Goal: Transaction & Acquisition: Purchase product/service

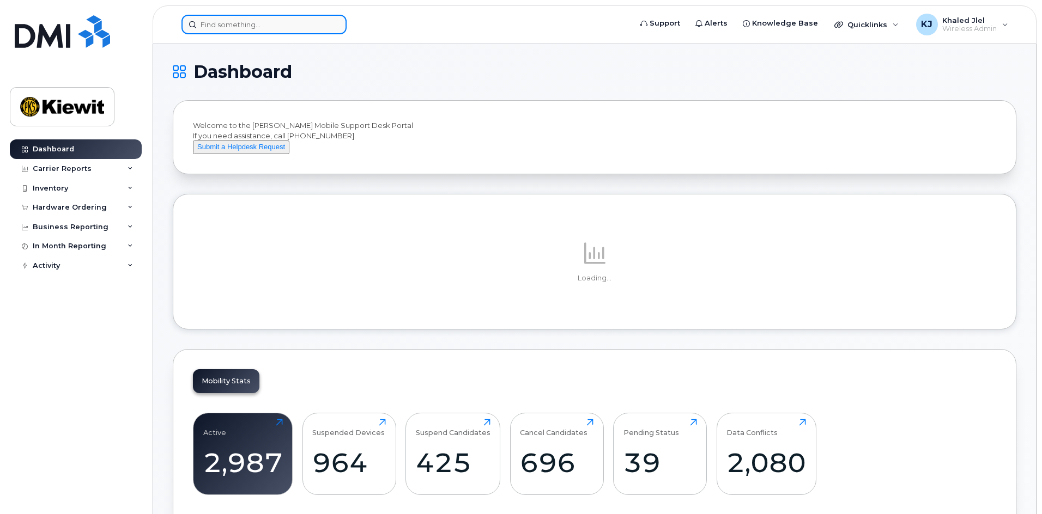
click at [331, 24] on div at bounding box center [263, 25] width 165 height 20
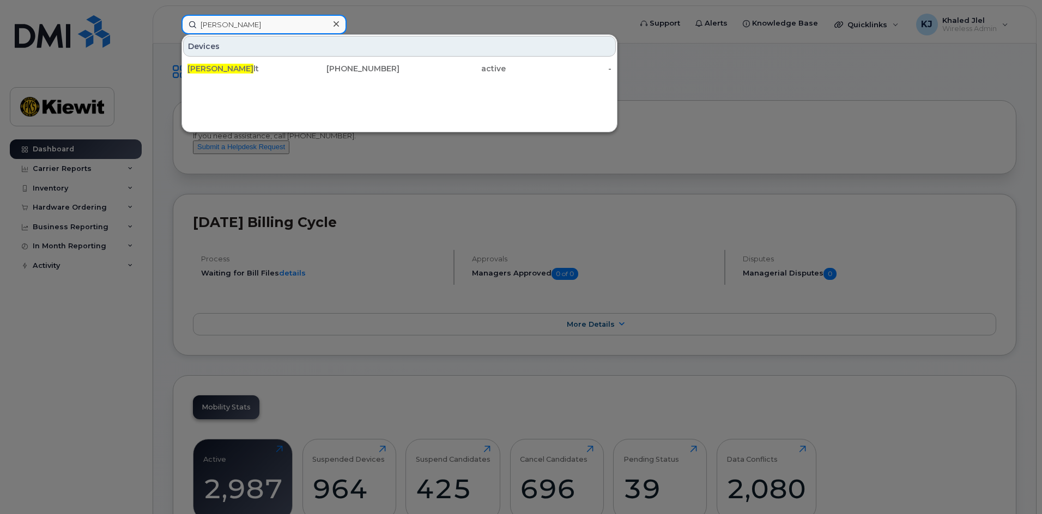
type input "[PERSON_NAME]"
click at [323, 68] on div "[PHONE_NUMBER]" at bounding box center [347, 68] width 106 height 11
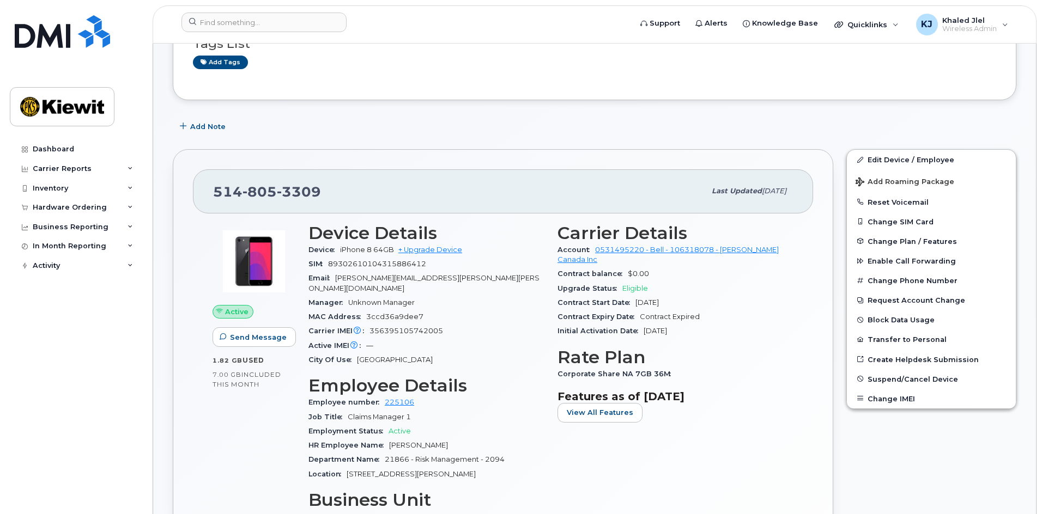
scroll to position [109, 0]
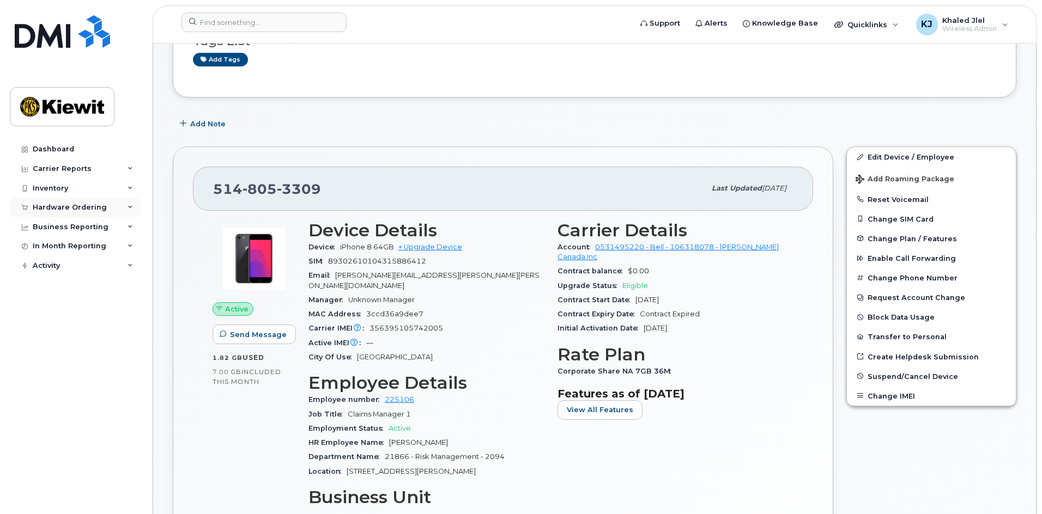
click at [97, 205] on div "Hardware Ordering" at bounding box center [70, 207] width 74 height 9
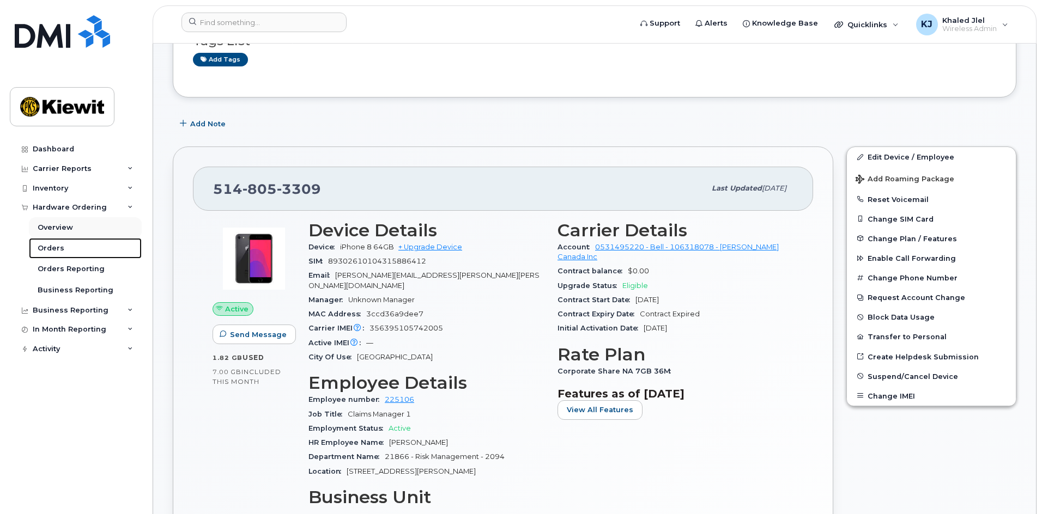
drag, startPoint x: 71, startPoint y: 240, endPoint x: 91, endPoint y: 234, distance: 21.0
click at [71, 240] on link "Orders" at bounding box center [85, 248] width 113 height 21
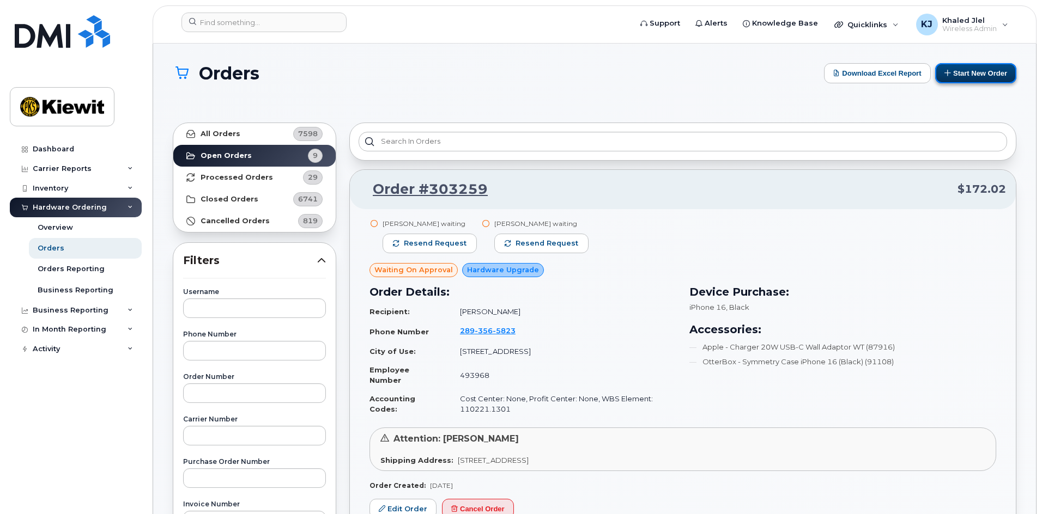
click at [969, 73] on button "Start New Order" at bounding box center [975, 73] width 81 height 20
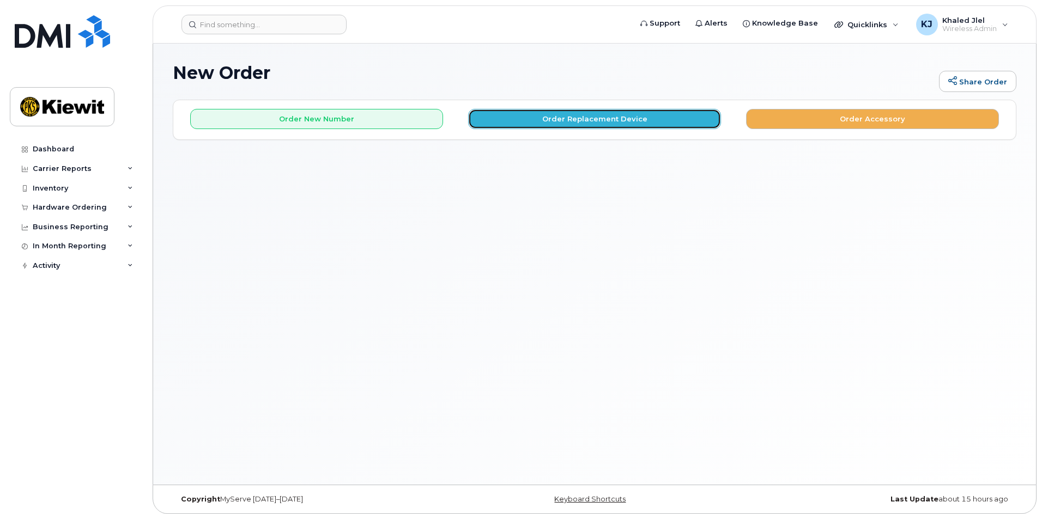
click at [598, 118] on button "Order Replacement Device" at bounding box center [594, 119] width 253 height 20
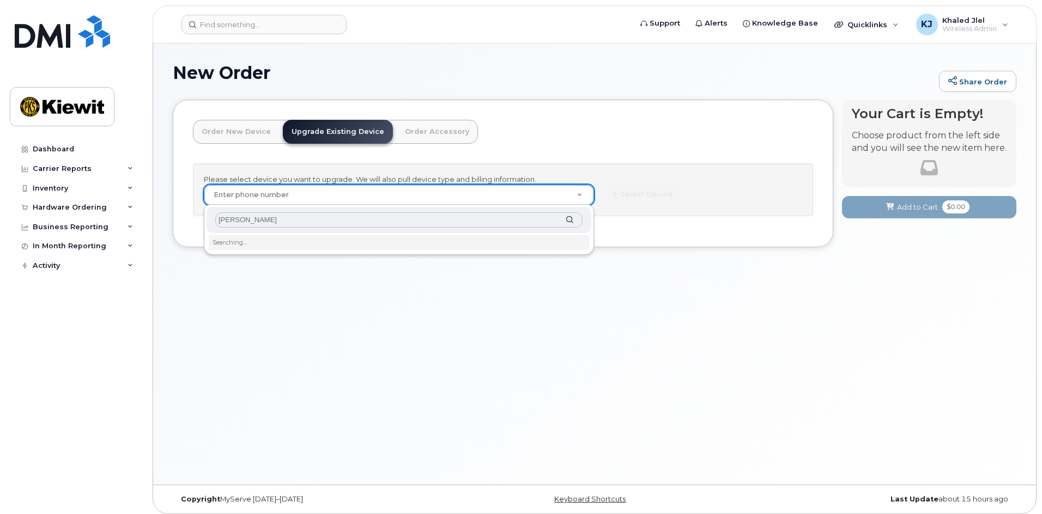
type input "claudine dena"
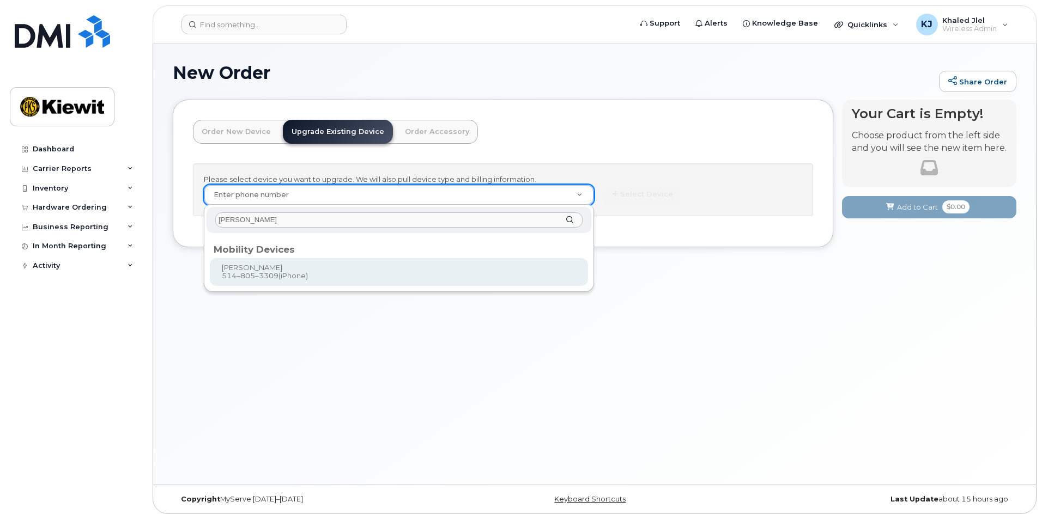
type input "451435"
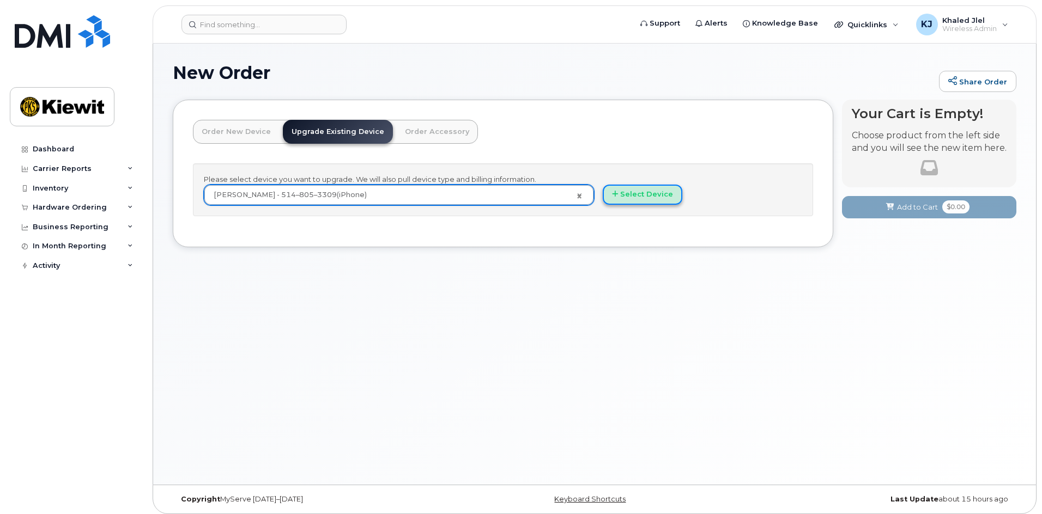
click at [640, 194] on button "Select Device" at bounding box center [643, 195] width 80 height 20
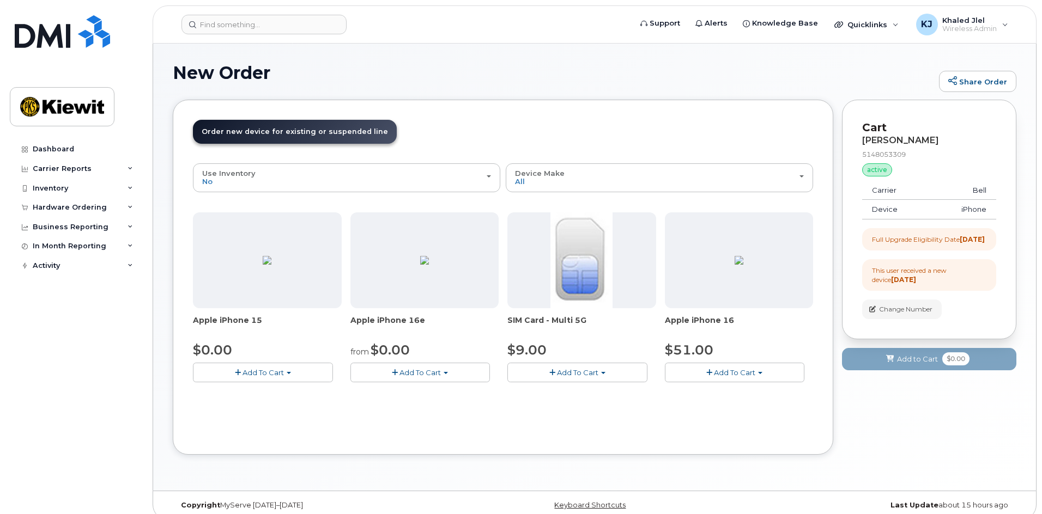
click at [395, 373] on span "button" at bounding box center [395, 372] width 6 height 7
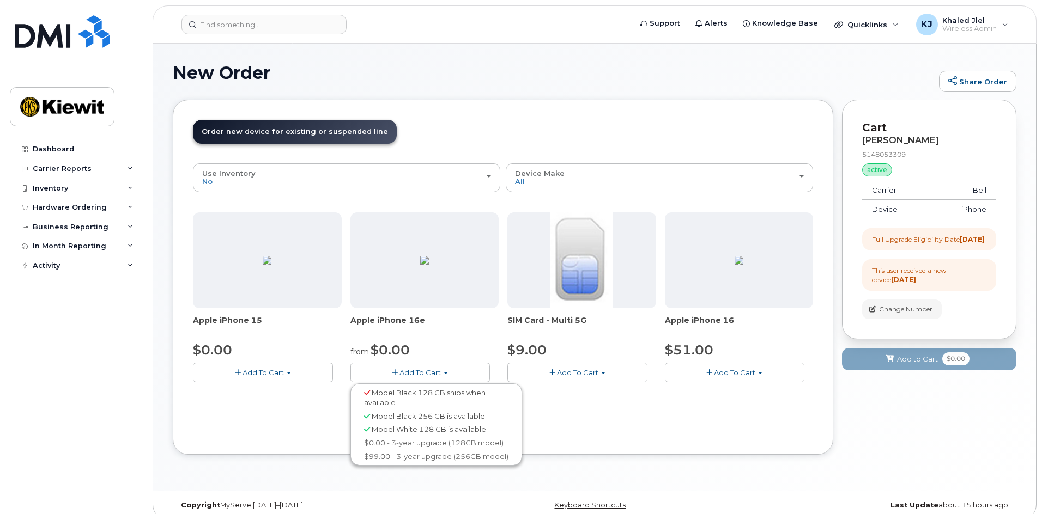
click at [587, 448] on div "Order New Device Upgrade Existing Device Order Accessory Order new device and n…" at bounding box center [503, 277] width 660 height 355
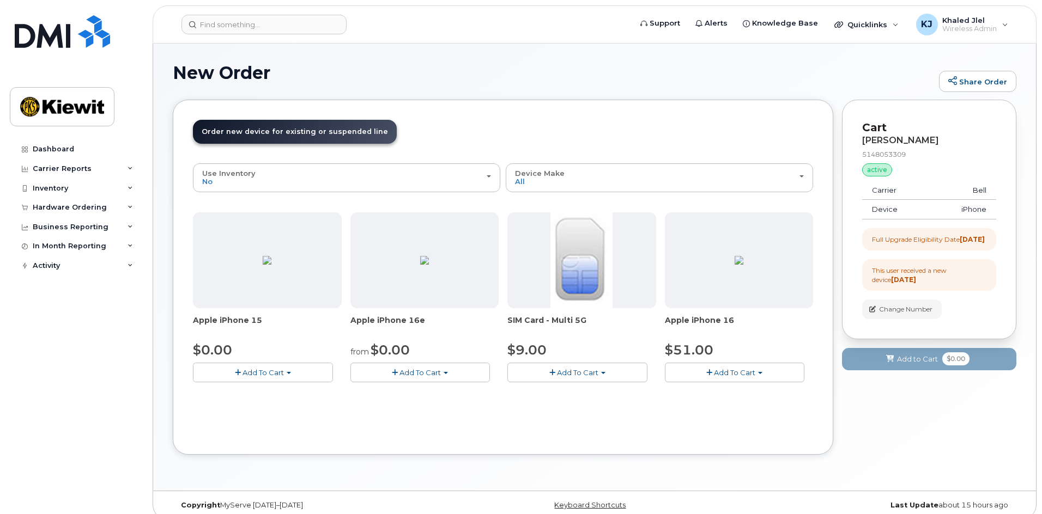
click at [401, 374] on span "Add To Cart" at bounding box center [419, 372] width 41 height 9
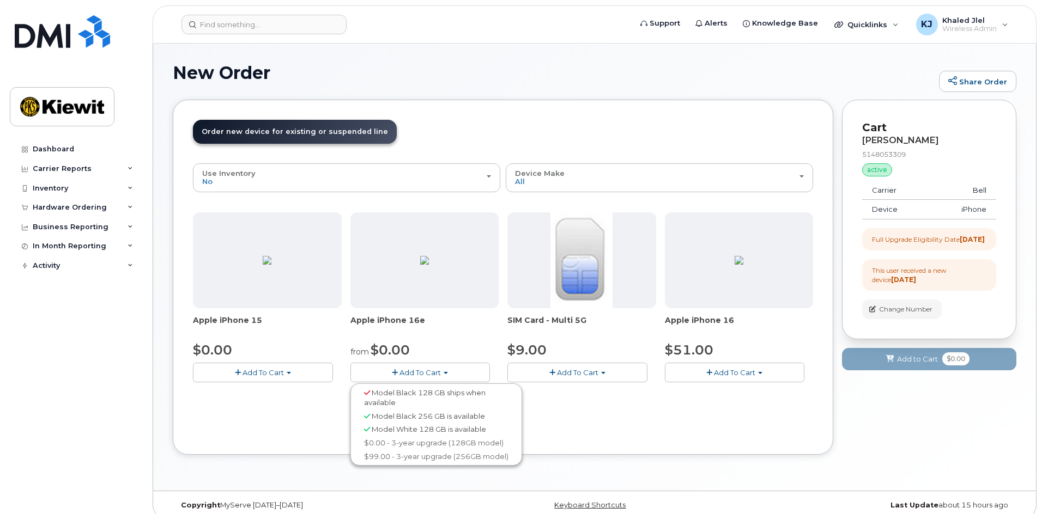
click at [372, 401] on span "Model Black 128 GB ships when available" at bounding box center [425, 398] width 122 height 19
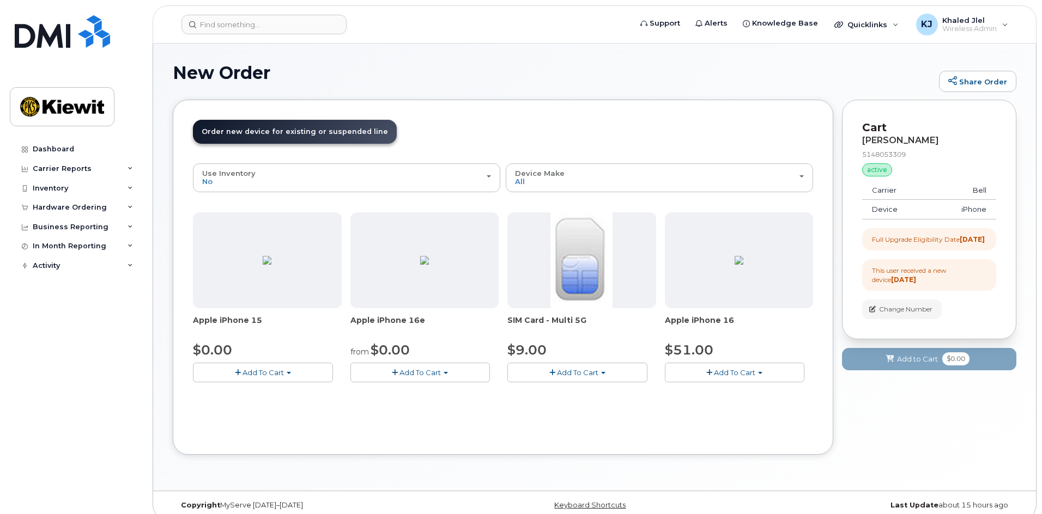
click at [371, 398] on div "Apple iPhone 15 $0.00 Add To Cart Model Black 128 GB is available $0.00 - 3-yea…" at bounding box center [503, 306] width 620 height 187
click at [420, 265] on img at bounding box center [424, 260] width 9 height 9
click at [422, 374] on span "Add To Cart" at bounding box center [419, 372] width 41 height 9
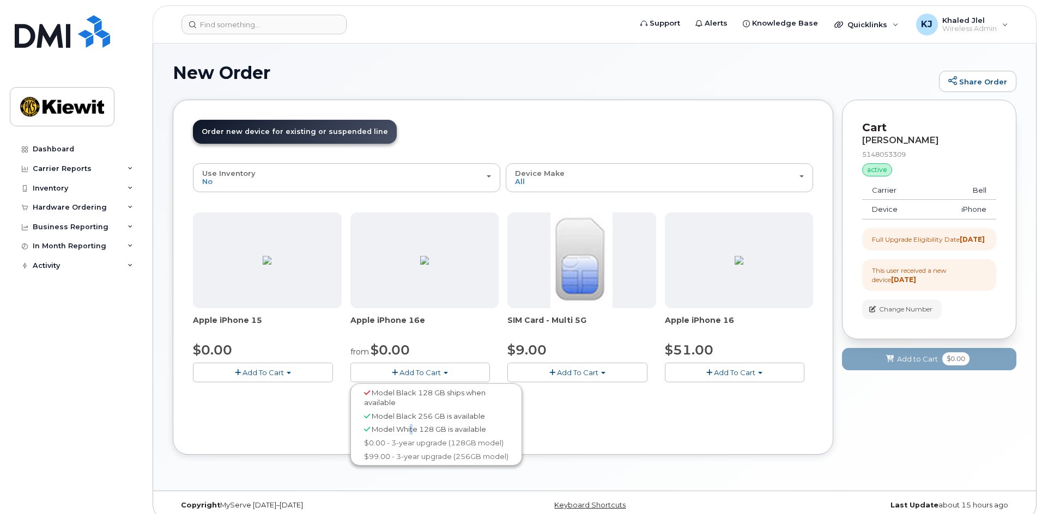
click at [410, 432] on span "Model White 128 GB is available" at bounding box center [429, 429] width 114 height 9
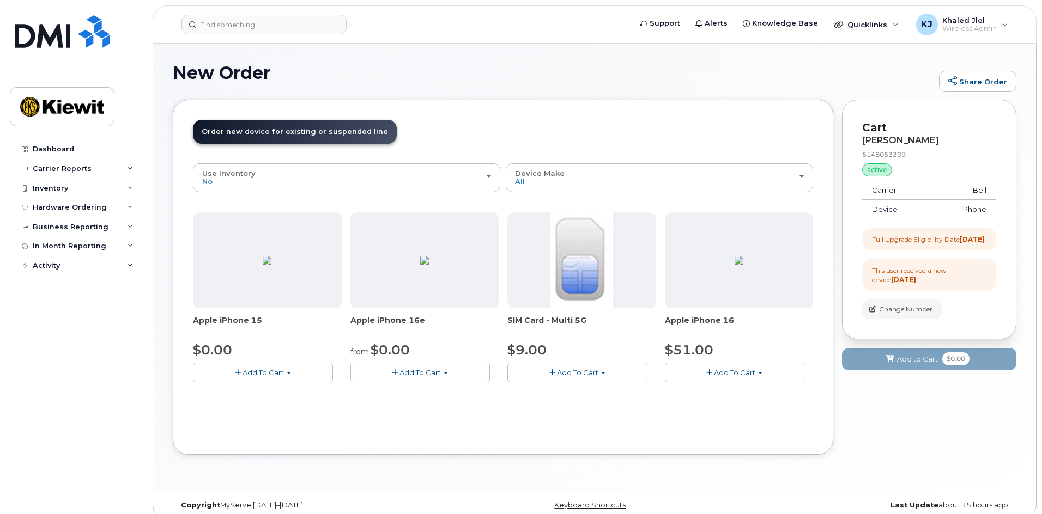
click at [408, 388] on div "Apple iPhone 15 $0.00 Add To Cart Model Black 128 GB is available $0.00 - 3-yea…" at bounding box center [503, 306] width 620 height 187
click at [415, 377] on button "Add To Cart" at bounding box center [420, 372] width 140 height 19
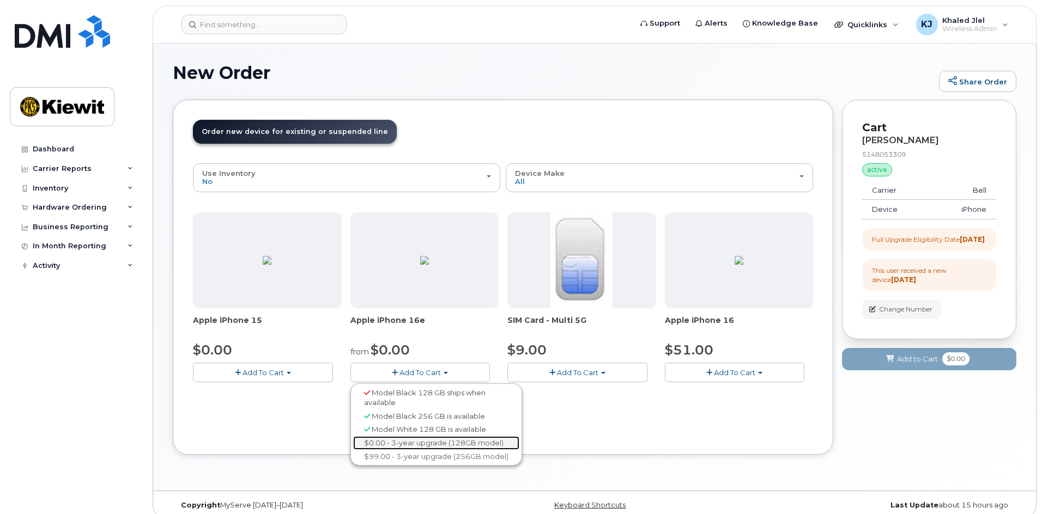
click at [402, 440] on link "$0.00 - 3-year upgrade (128GB model)" at bounding box center [436, 443] width 166 height 14
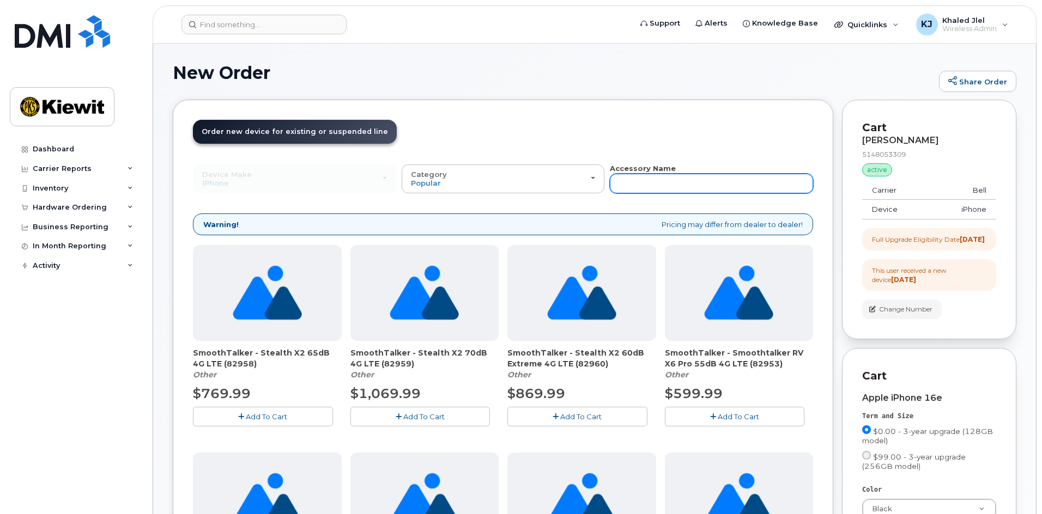
click at [629, 177] on input "text" at bounding box center [711, 184] width 203 height 20
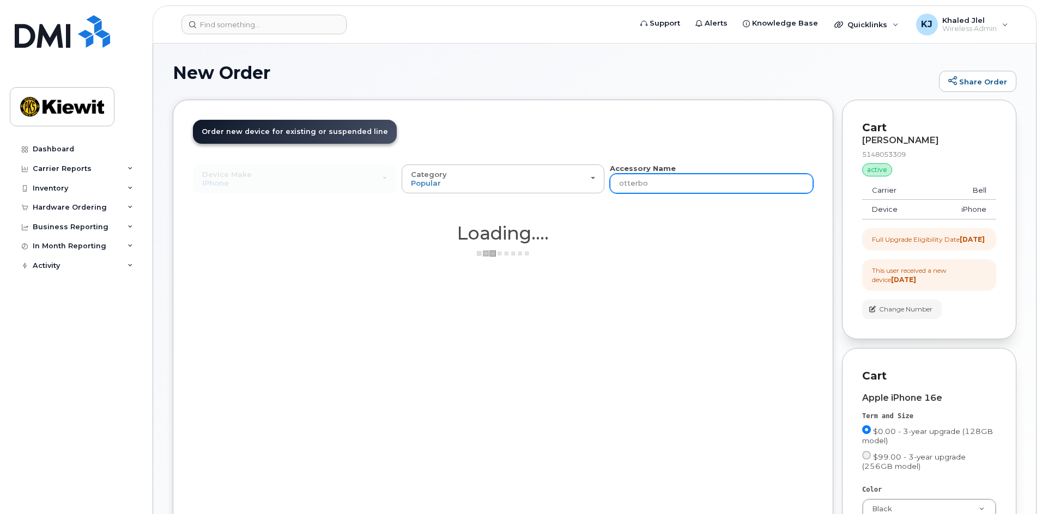
type input "otterbox"
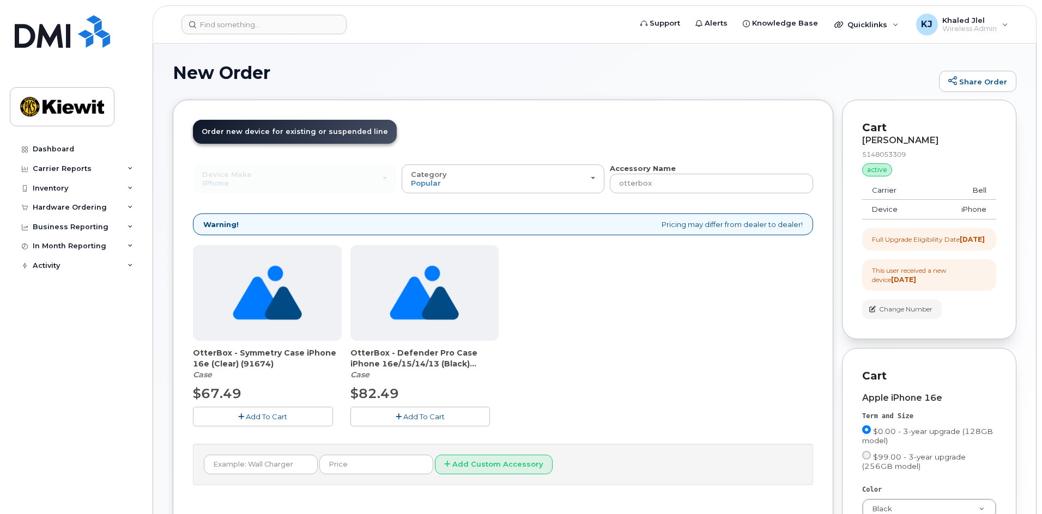
click at [262, 420] on span "Add To Cart" at bounding box center [266, 417] width 41 height 9
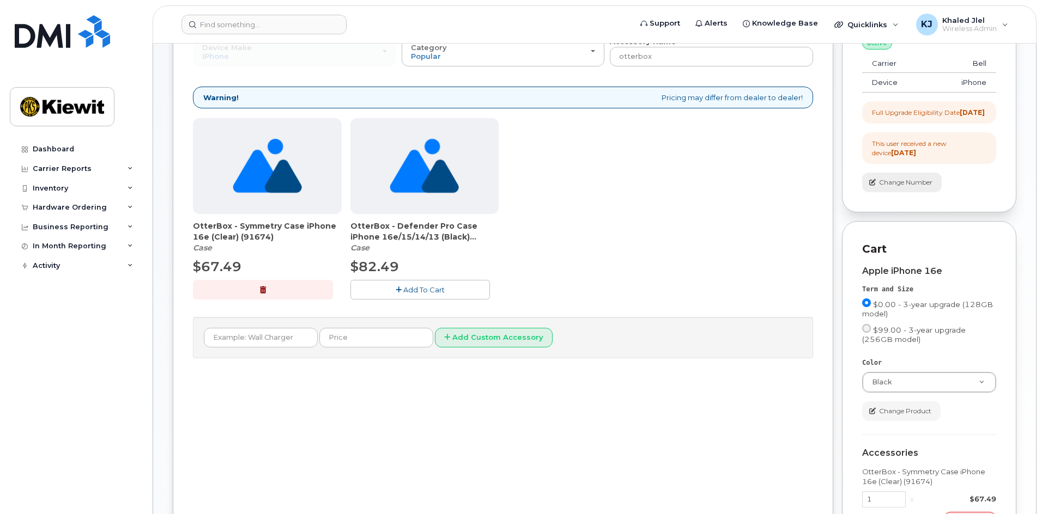
scroll to position [218, 0]
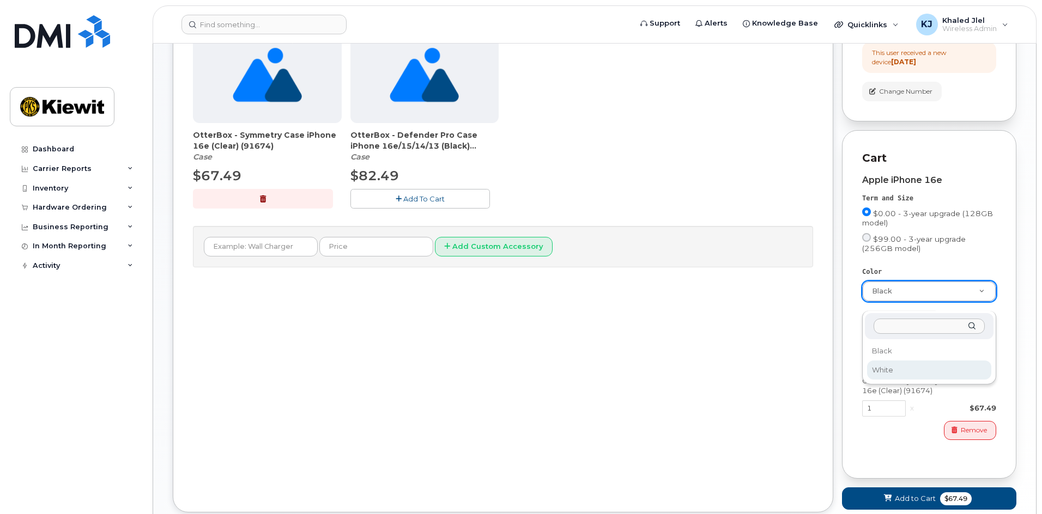
select select "White"
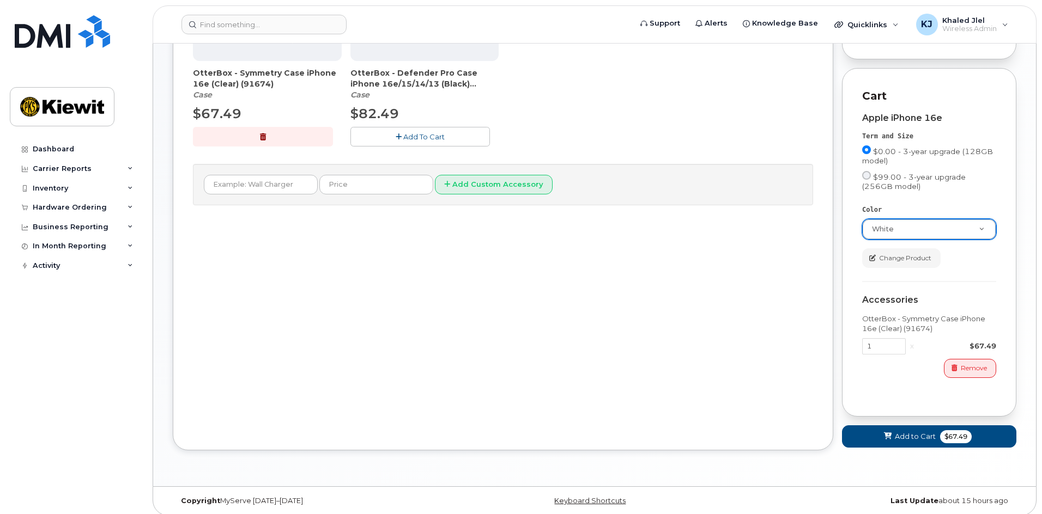
scroll to position [296, 0]
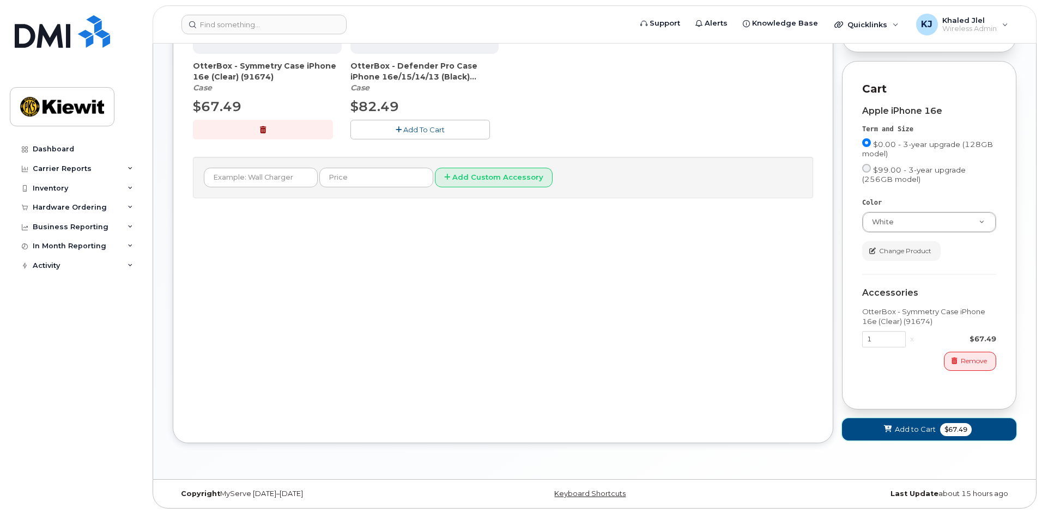
click at [900, 427] on span "Add to Cart" at bounding box center [915, 430] width 41 height 10
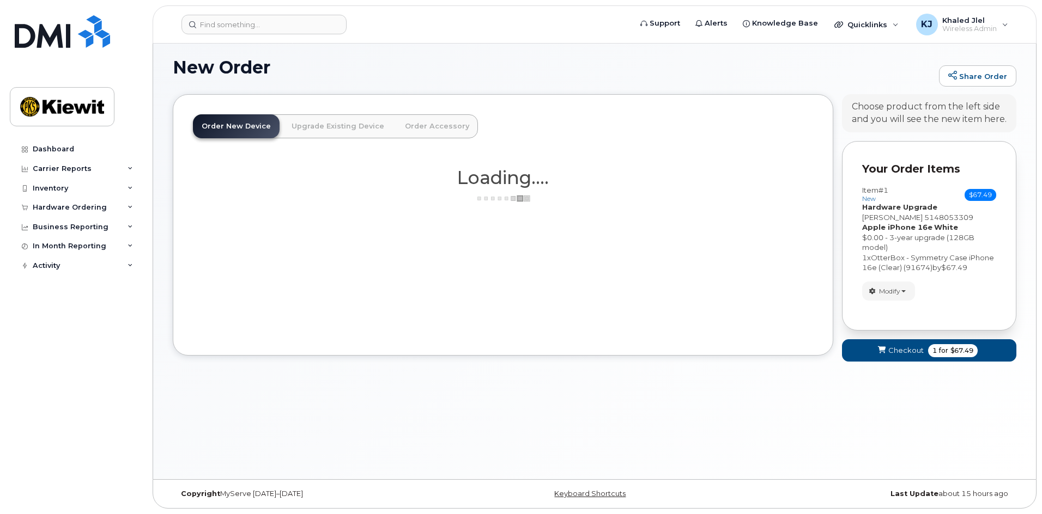
scroll to position [11, 0]
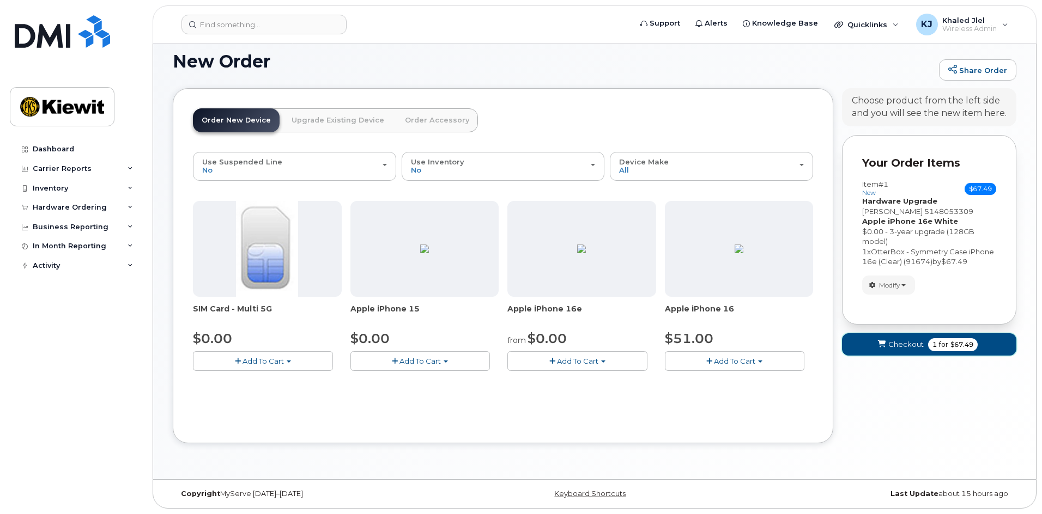
click at [888, 354] on button "Checkout 1 for $67.49" at bounding box center [929, 345] width 174 height 22
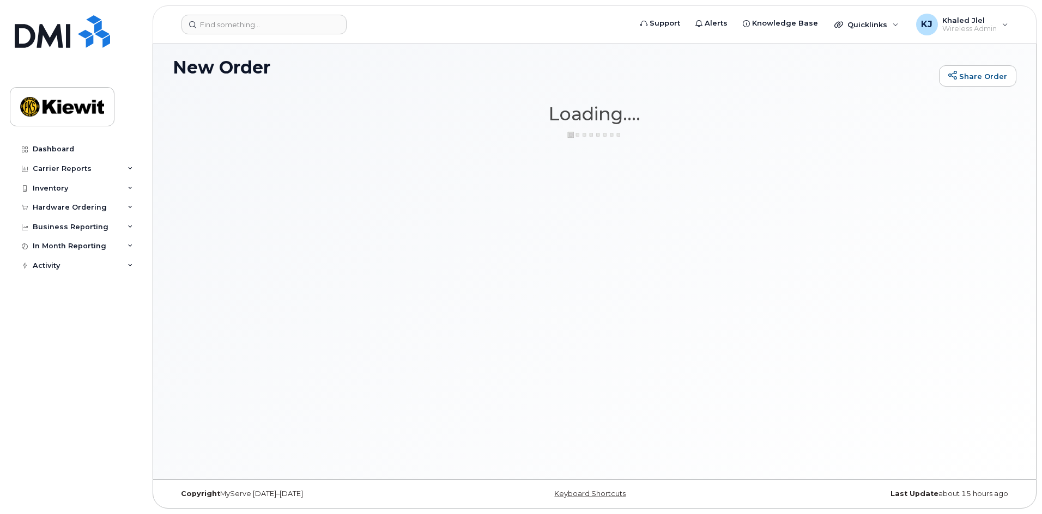
scroll to position [5, 0]
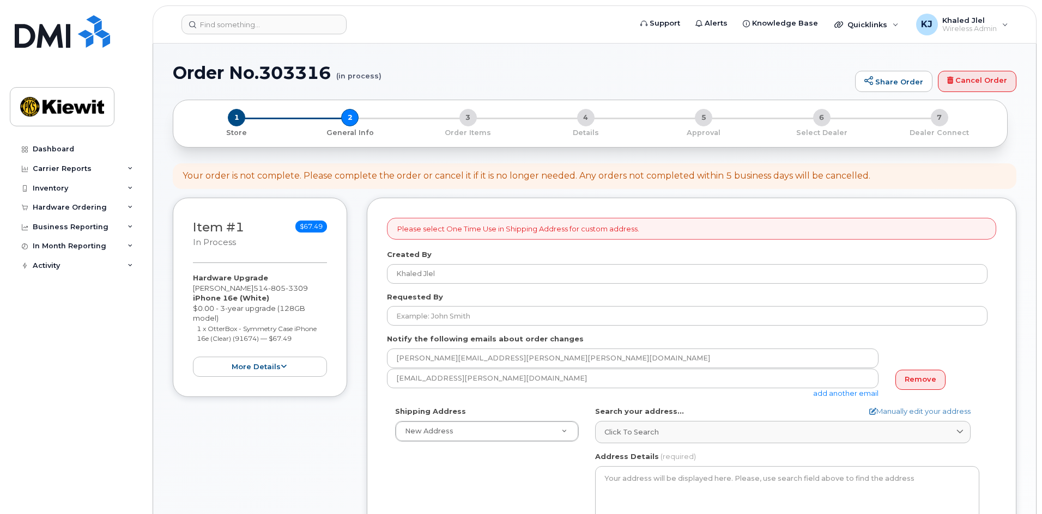
select select
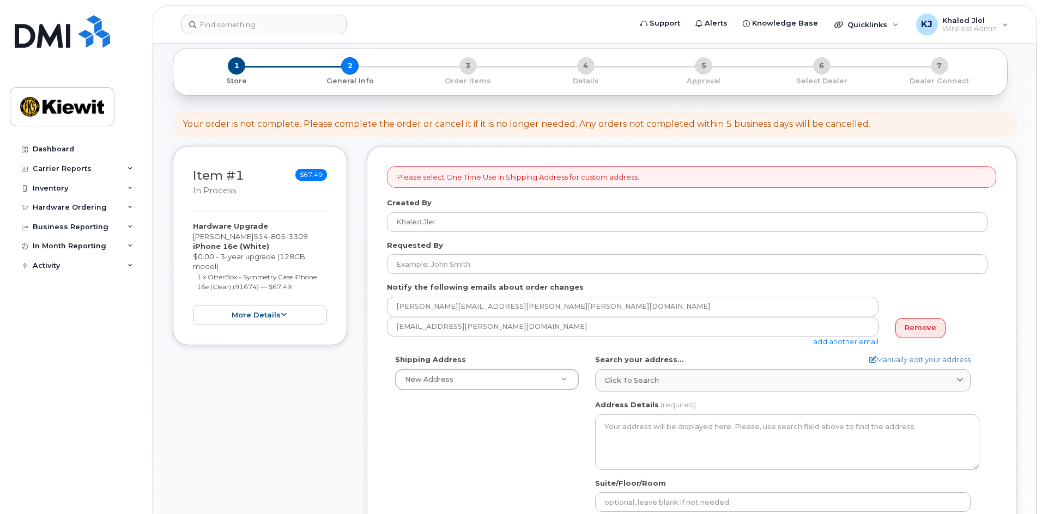
scroll to position [54, 0]
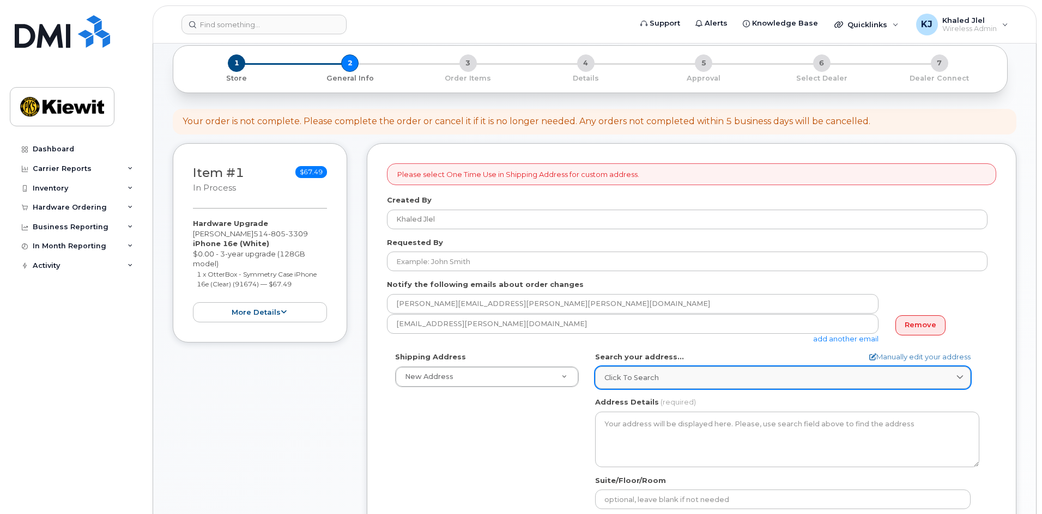
click at [623, 376] on span "Click to search" at bounding box center [631, 378] width 54 height 10
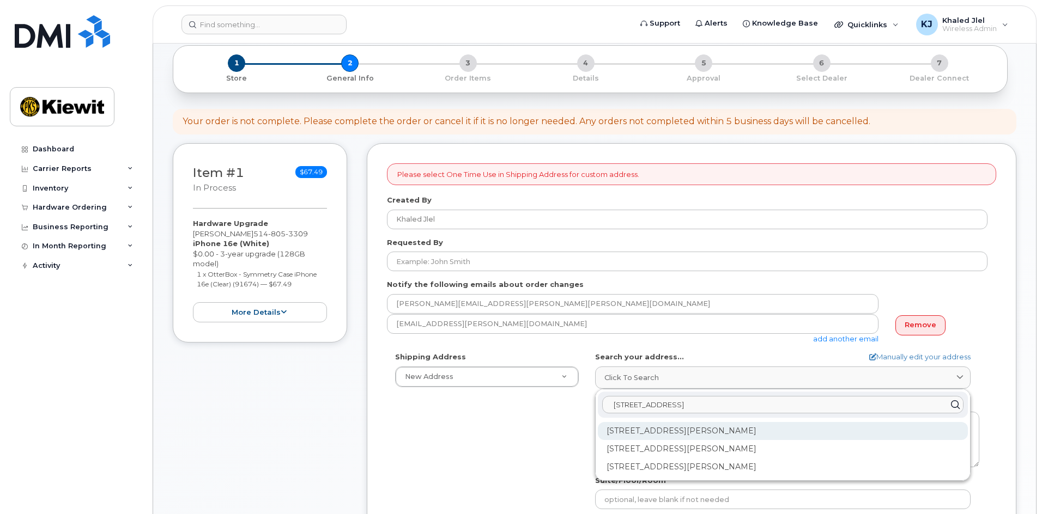
type input "3055 boul saint"
click at [681, 427] on div "3055 Boul Saint-Martin O Laval QC H7T 0J3" at bounding box center [783, 431] width 370 height 18
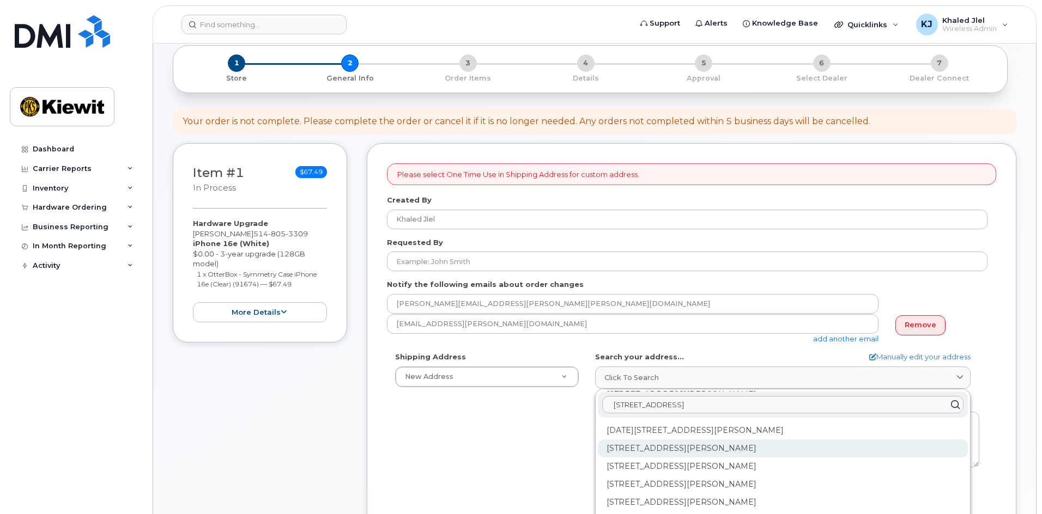
click at [641, 453] on div "200-3055 Boul Saint-Martin O Laval QC H7T 0J3" at bounding box center [783, 449] width 370 height 18
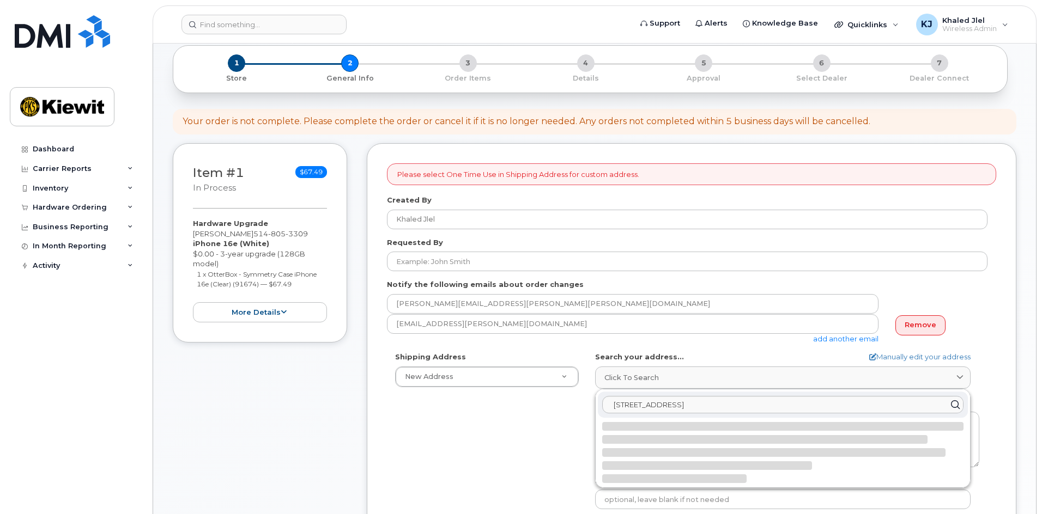
scroll to position [0, 0]
select select
type textarea "200-3055 Boul Saint-Martin O LAVAL QC H7T 0J3 CANADA"
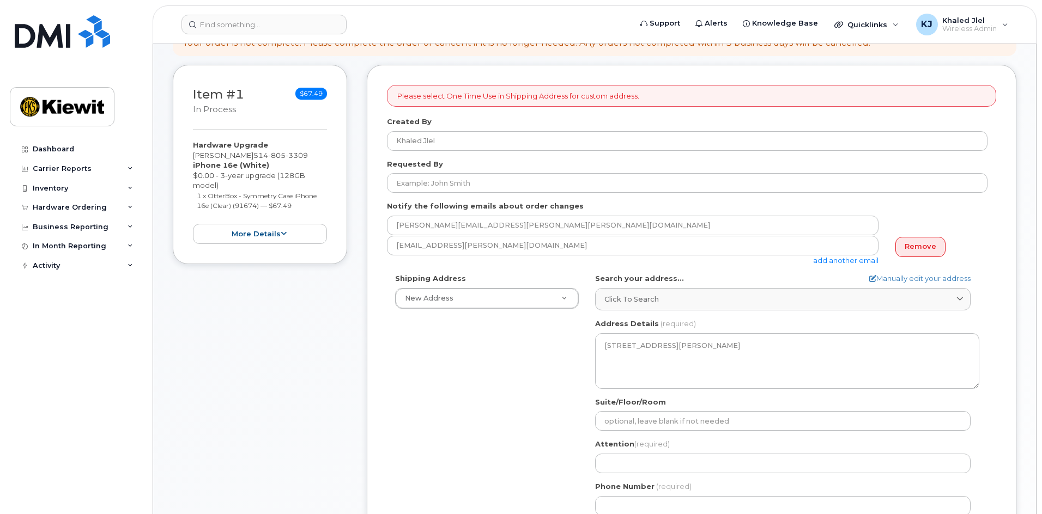
scroll to position [163, 0]
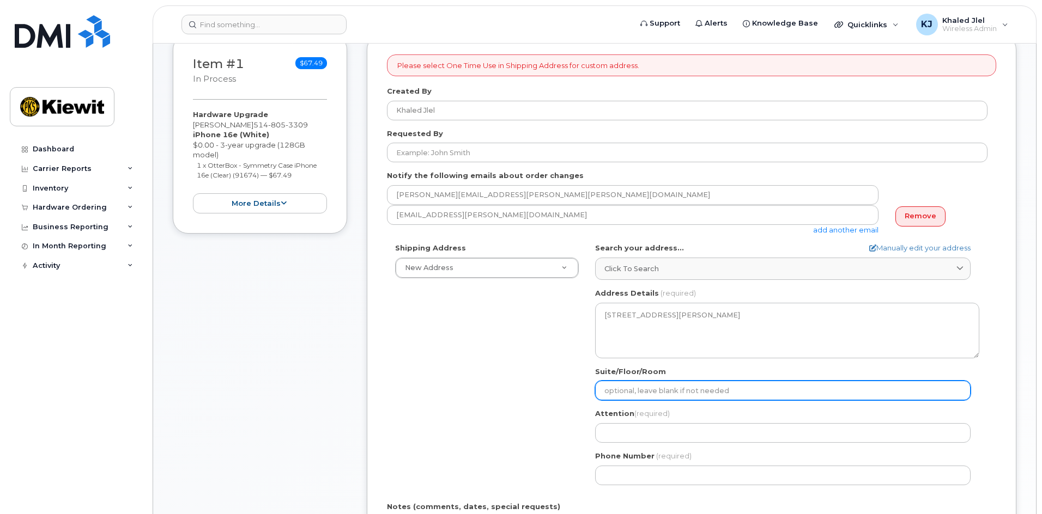
click at [626, 397] on input "Suite/Floor/Room" at bounding box center [782, 391] width 375 height 20
type input "2nd"
select select
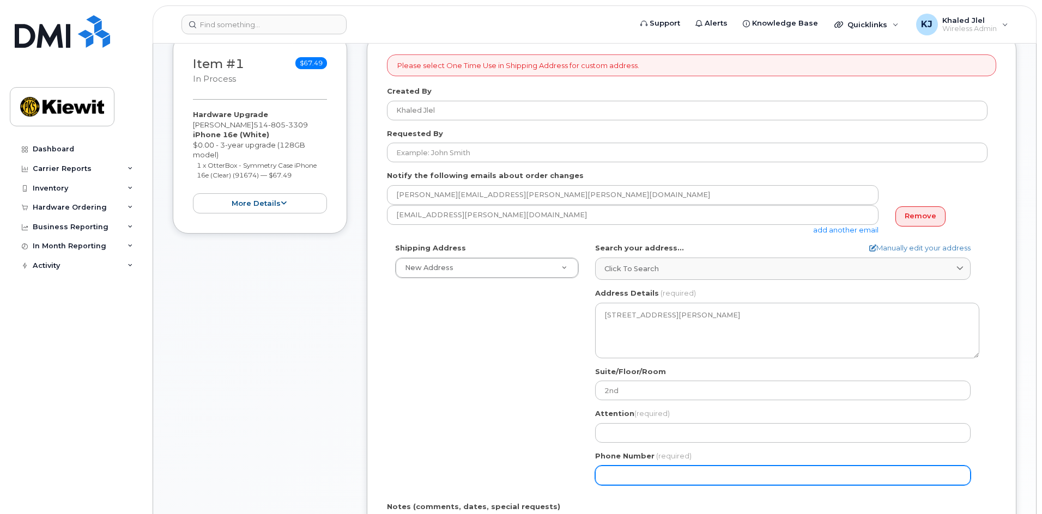
click at [651, 472] on input "Phone Number" at bounding box center [782, 476] width 375 height 20
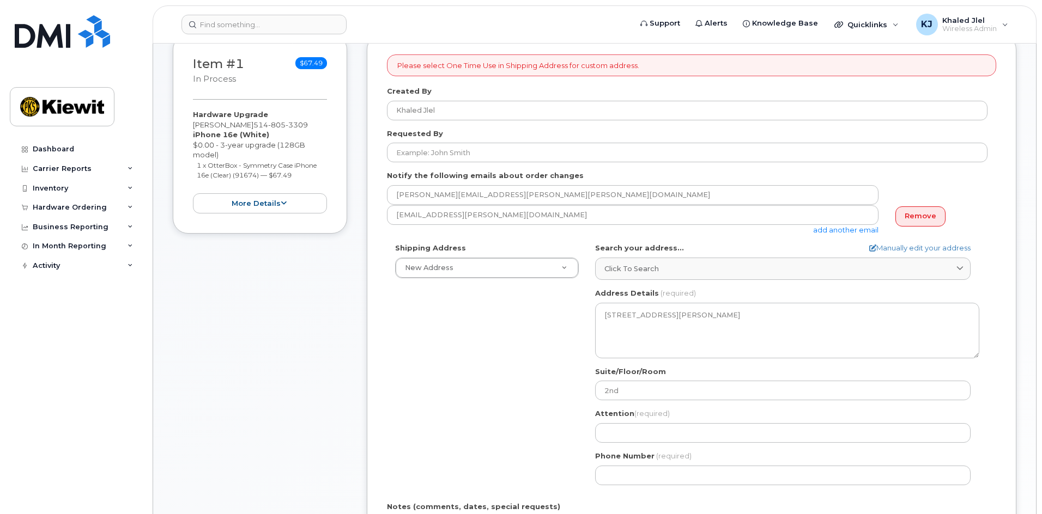
click at [519, 422] on div "Shipping Address New Address New Address Beaver Marine Limited Cahill-Ganotec, …" at bounding box center [687, 368] width 601 height 250
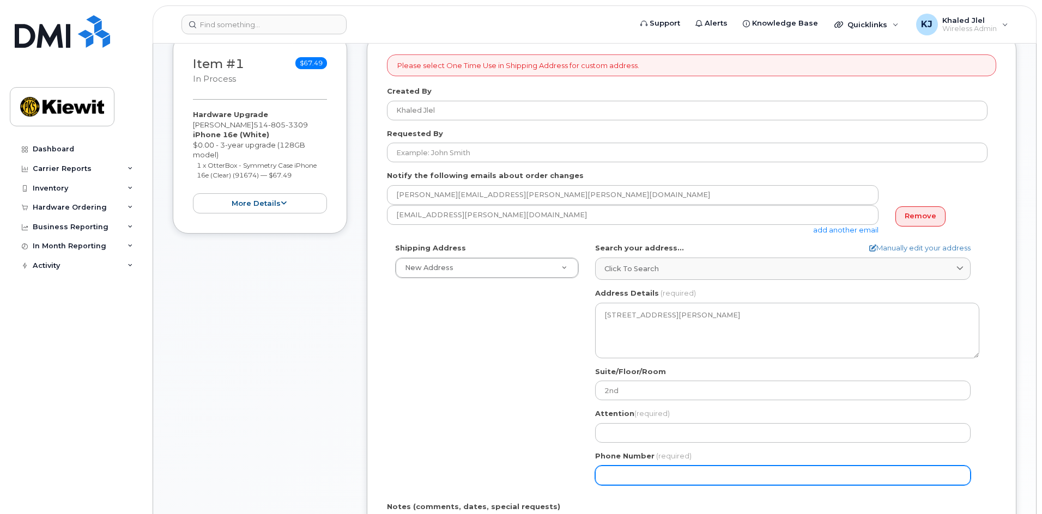
click at [699, 471] on input "Phone Number" at bounding box center [782, 476] width 375 height 20
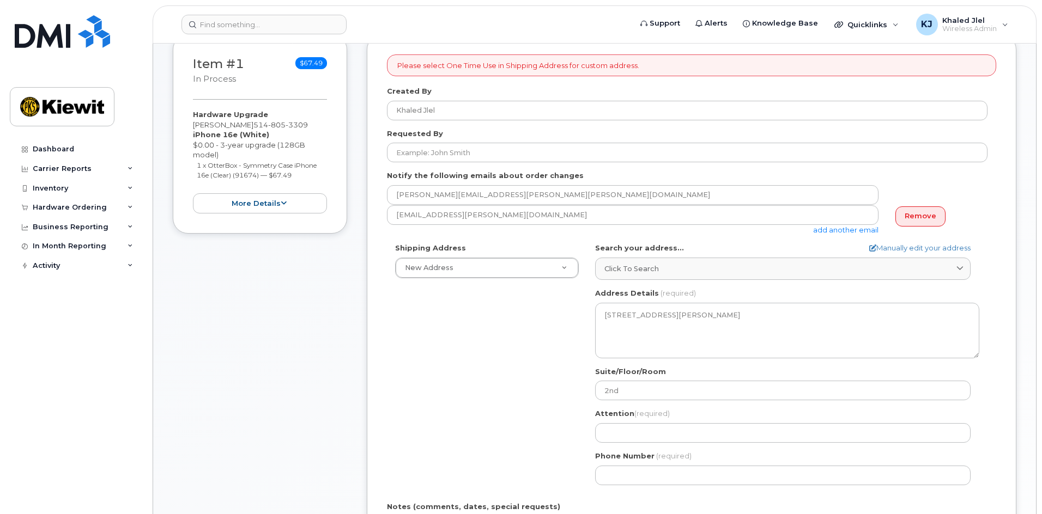
click at [508, 389] on div "Shipping Address New Address New Address Beaver Marine Limited Cahill-Ganotec, …" at bounding box center [687, 368] width 601 height 250
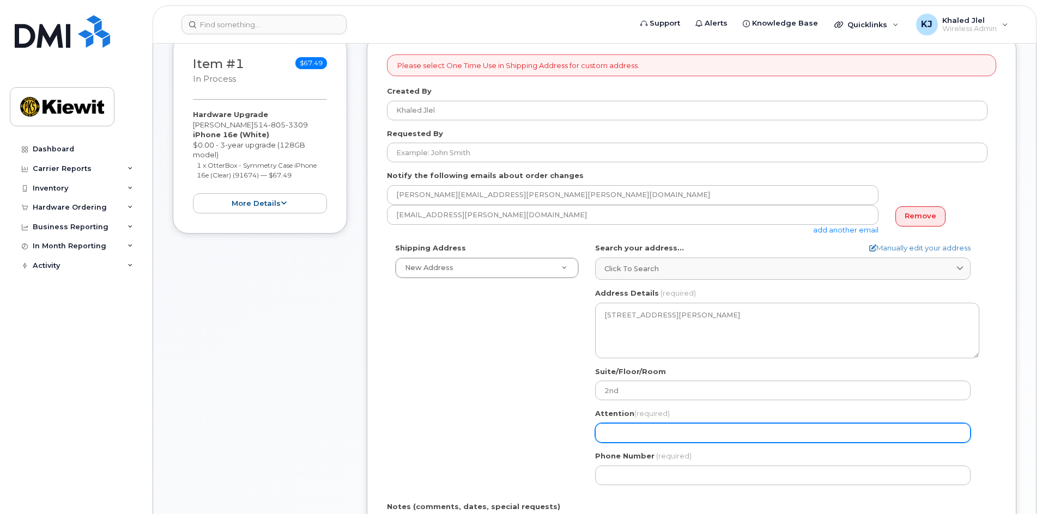
click at [641, 423] on input "Attention (required)" at bounding box center [782, 433] width 375 height 20
type input "Khaled Jlel"
select select
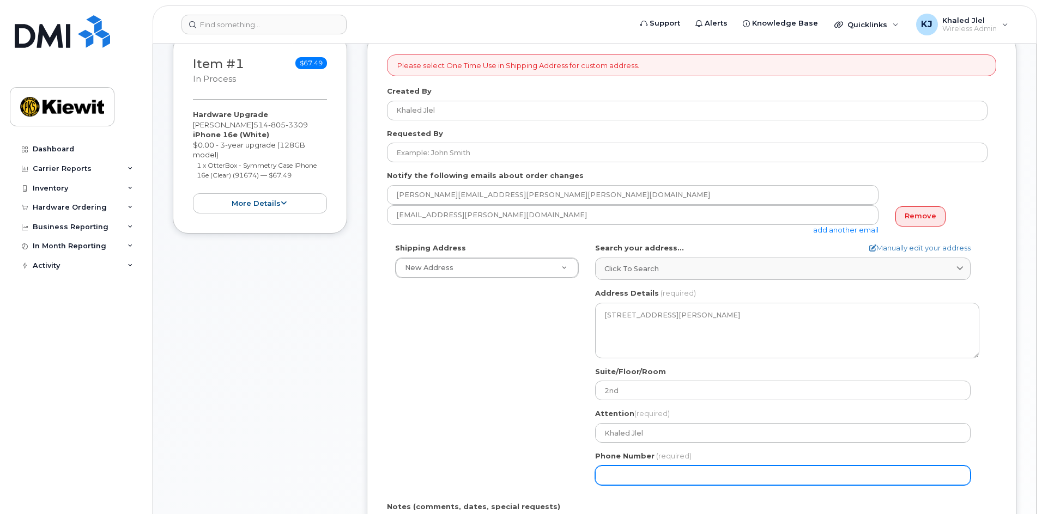
click at [668, 474] on input "Phone Number" at bounding box center [782, 476] width 375 height 20
type input "4508818311"
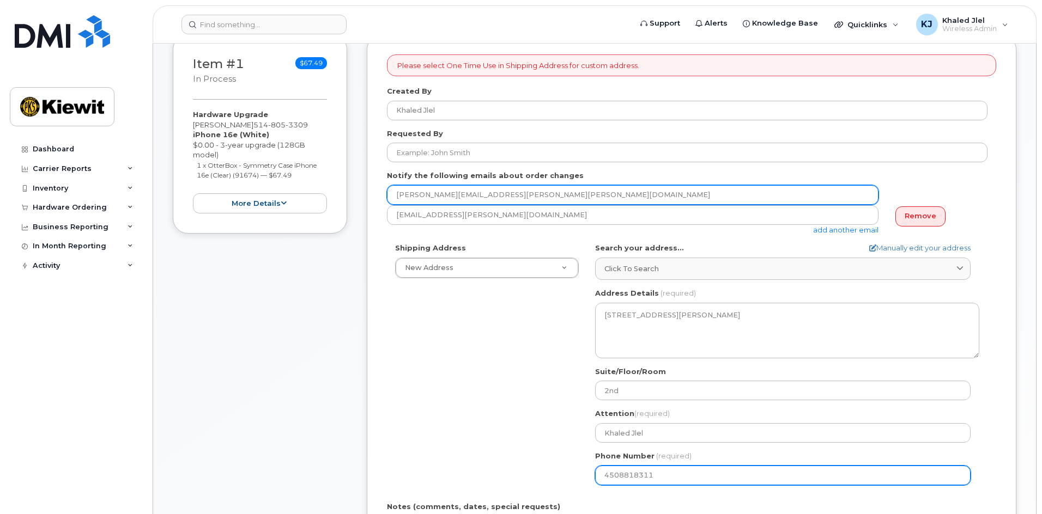
type input "Khaled.jlel@kiewit.com"
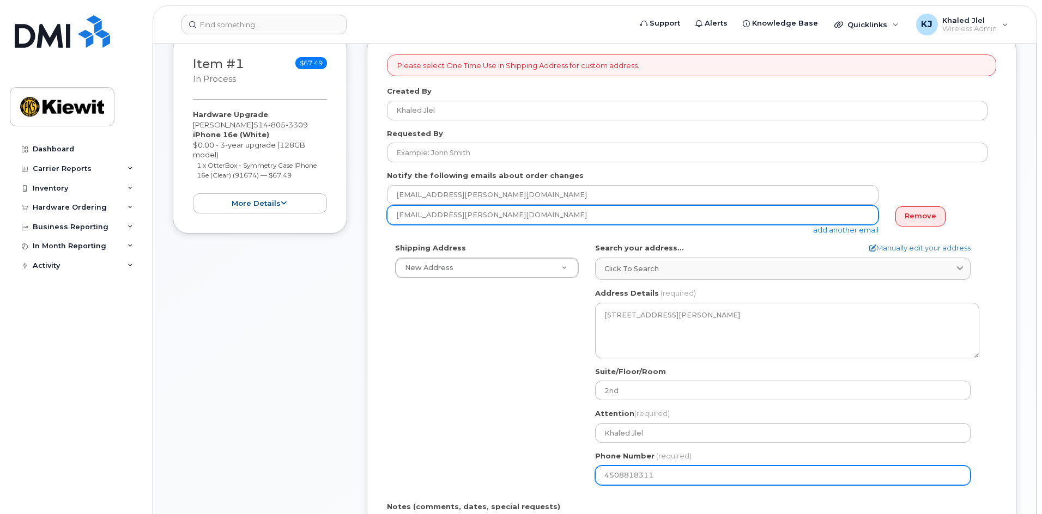
type input "Khaled.jlel@kiewit.com"
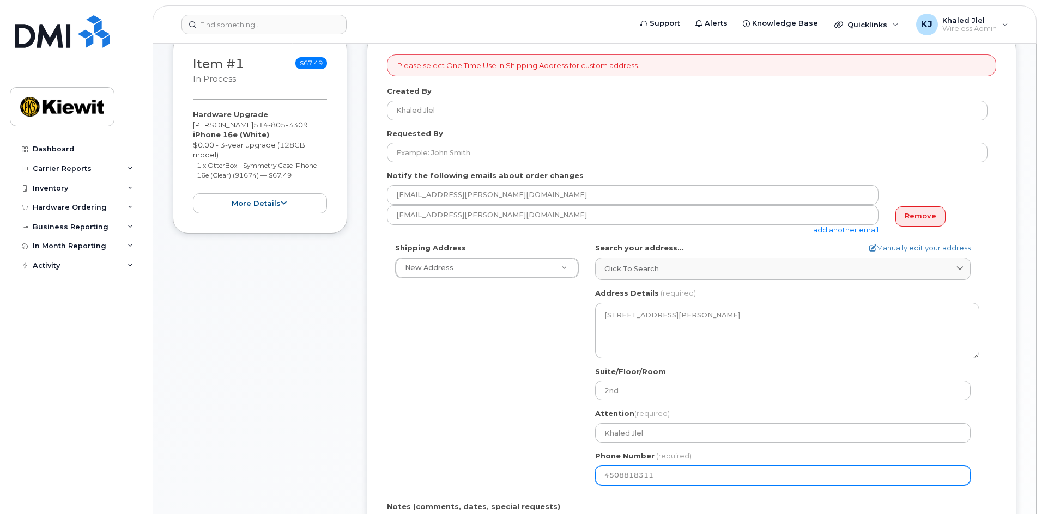
type input "3055 Blvd. Saint-Martin O"
select select
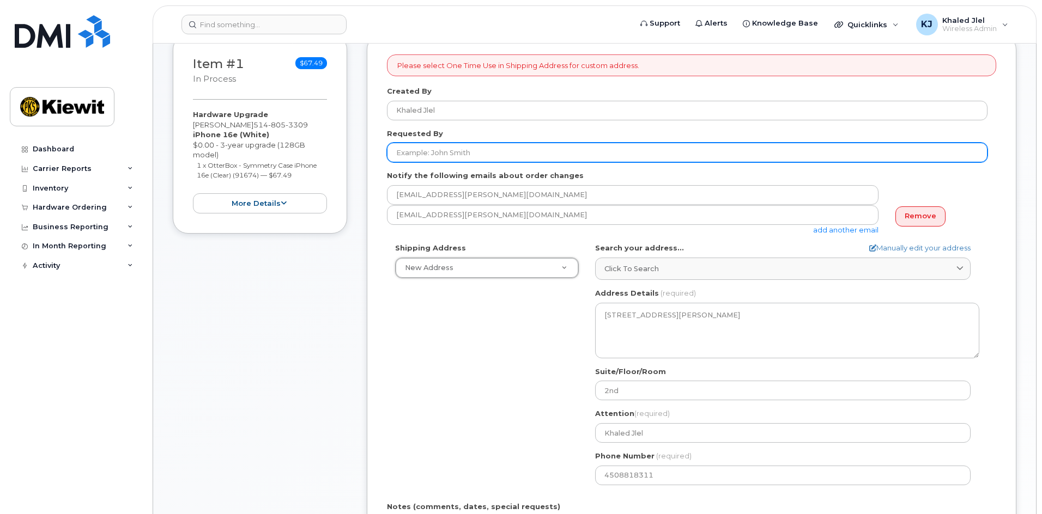
click at [445, 161] on input "Requested By" at bounding box center [687, 153] width 601 height 20
click at [444, 151] on input "Requested By" at bounding box center [687, 153] width 601 height 20
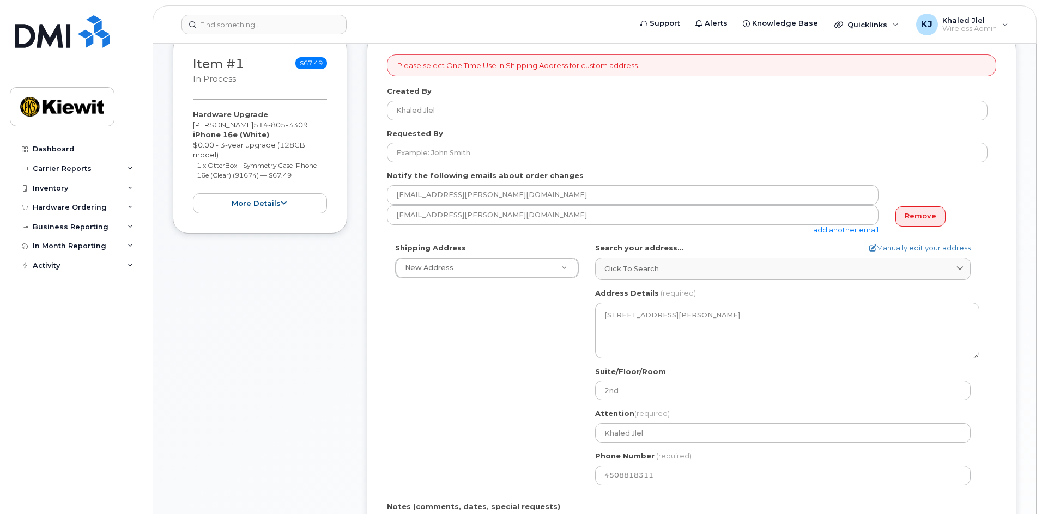
drag, startPoint x: 513, startPoint y: 294, endPoint x: 521, endPoint y: 283, distance: 13.8
click at [519, 284] on div "Shipping Address New Address New Address Beaver Marine Limited Cahill-Ganotec, …" at bounding box center [687, 368] width 601 height 250
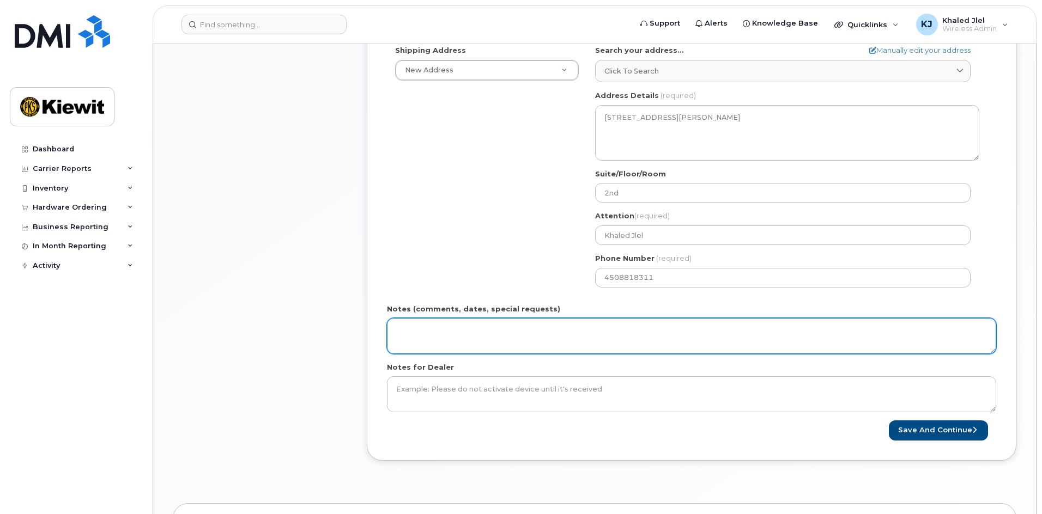
scroll to position [381, 0]
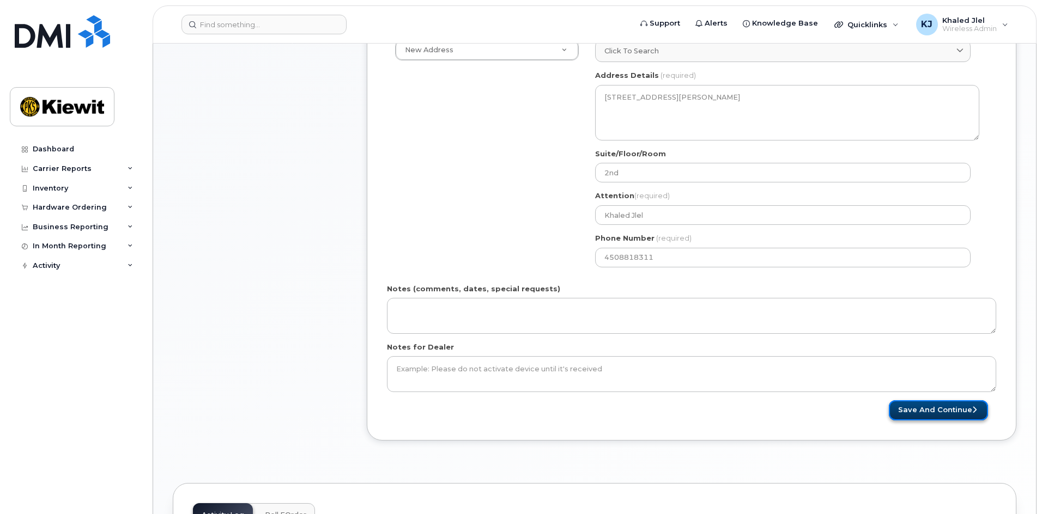
click at [932, 412] on button "Save and Continue" at bounding box center [938, 411] width 99 height 20
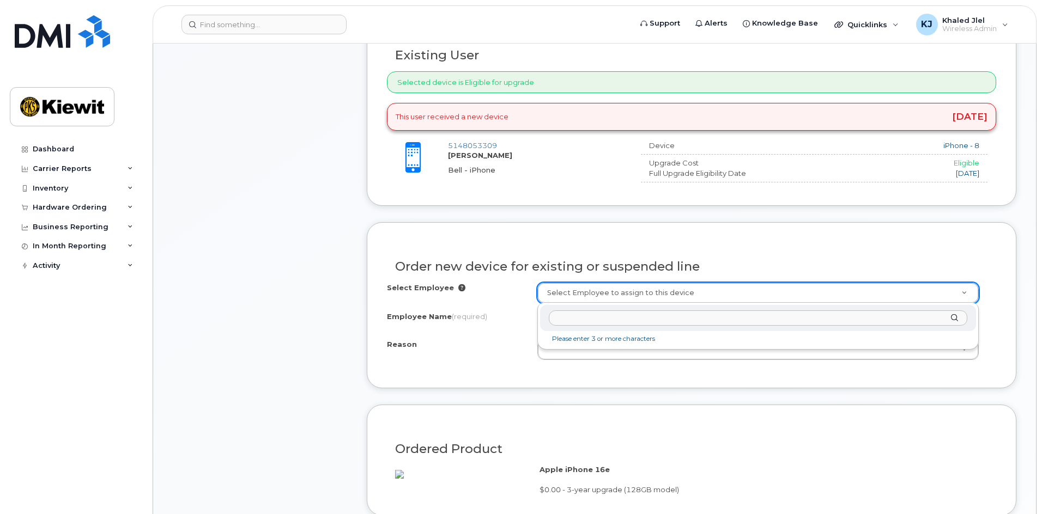
scroll to position [381, 0]
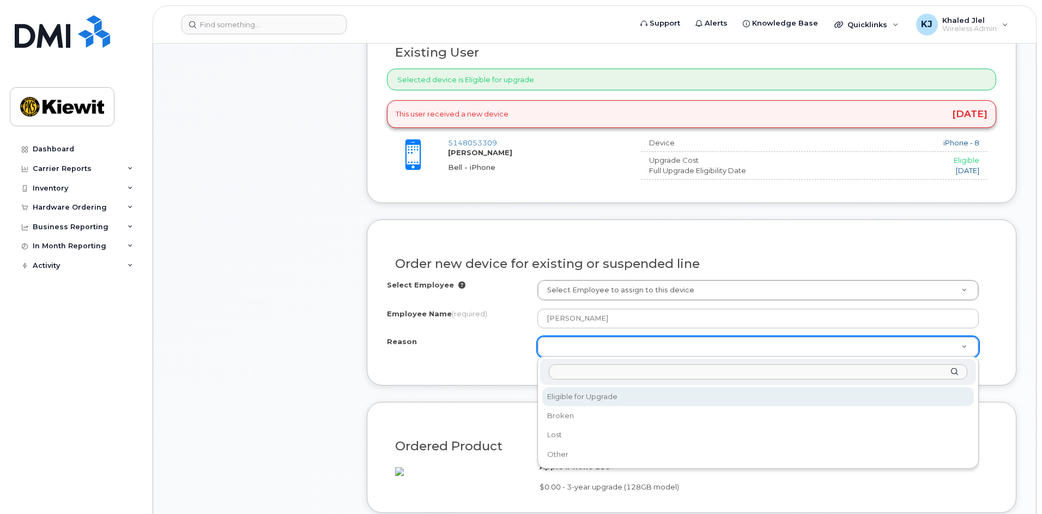
select select "eligible_for_upgrade"
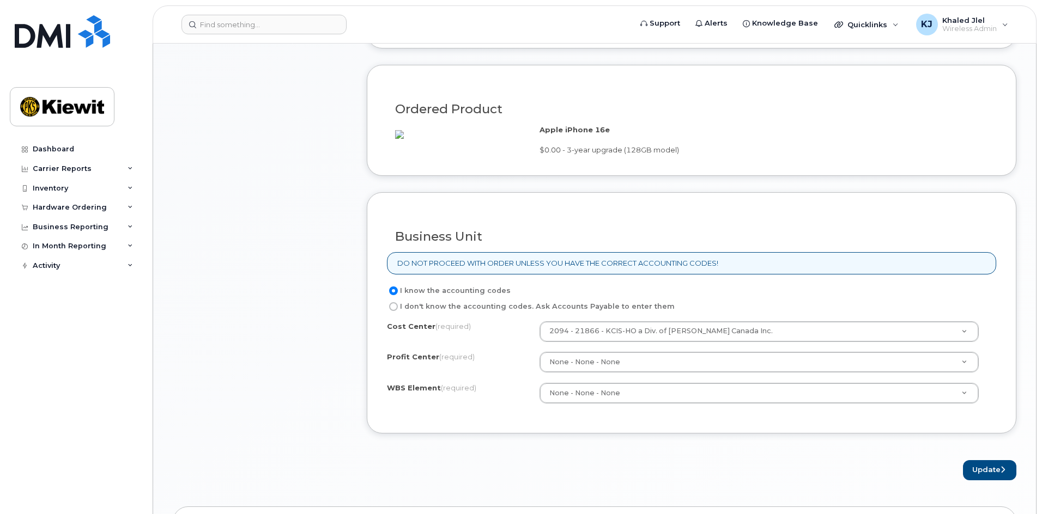
scroll to position [763, 0]
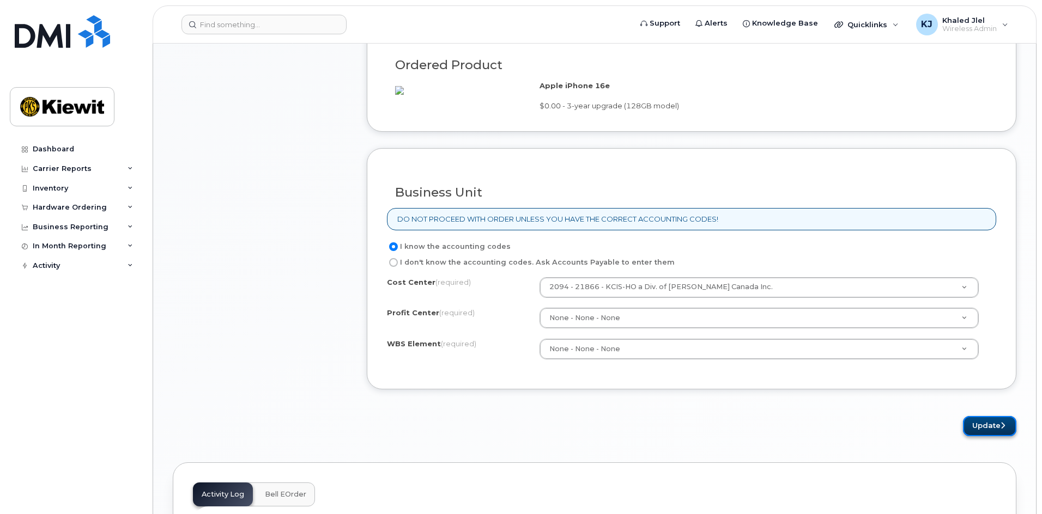
click at [977, 436] on button "Update" at bounding box center [989, 426] width 53 height 20
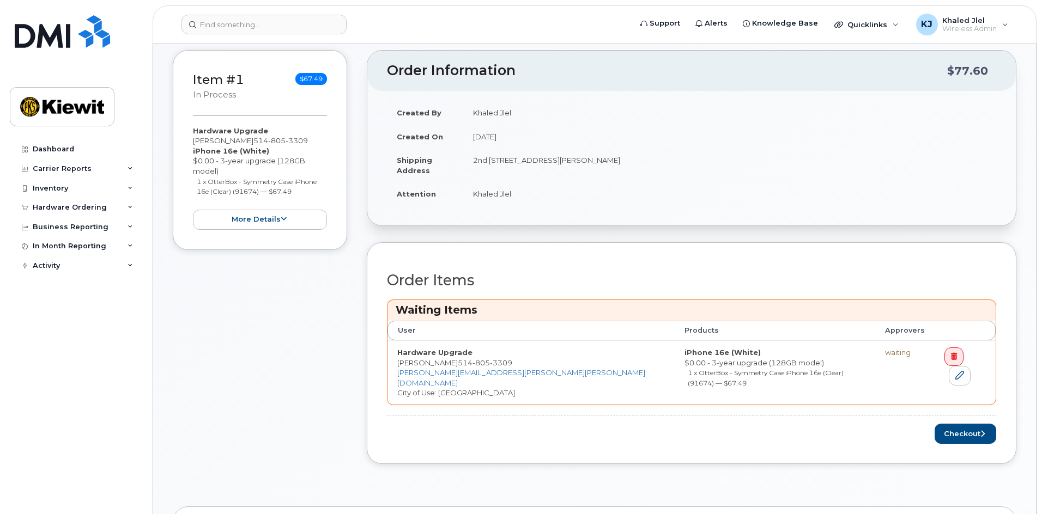
scroll to position [218, 0]
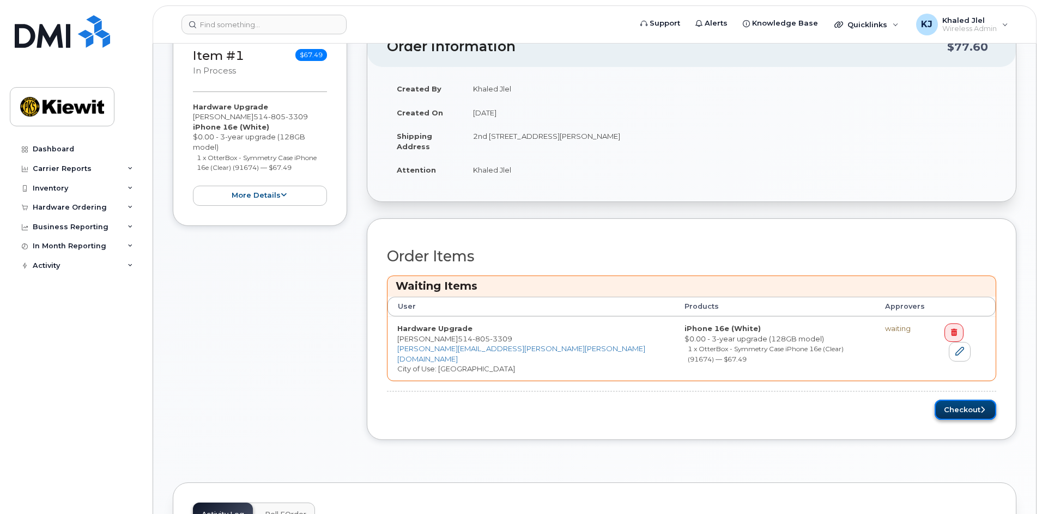
click at [971, 400] on button "Checkout" at bounding box center [966, 410] width 62 height 20
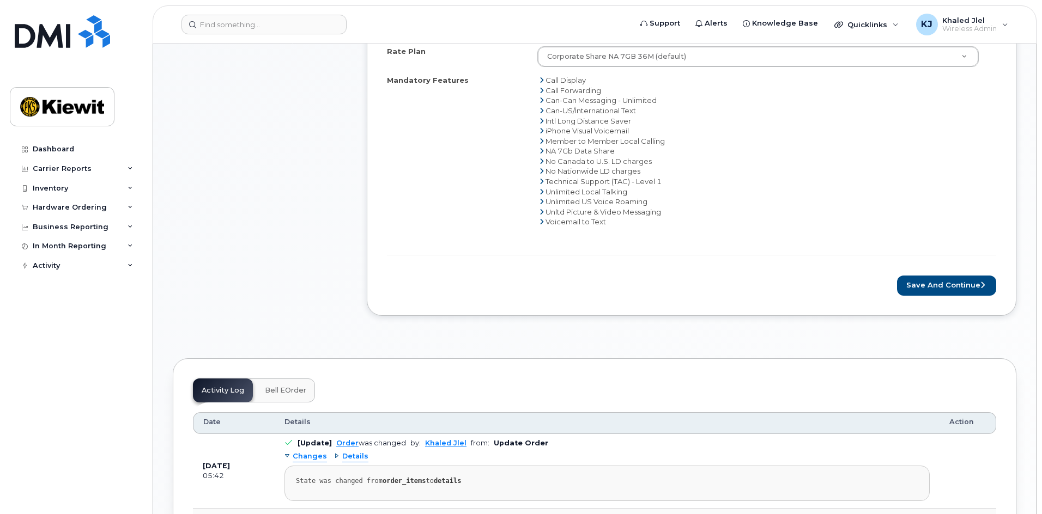
scroll to position [545, 0]
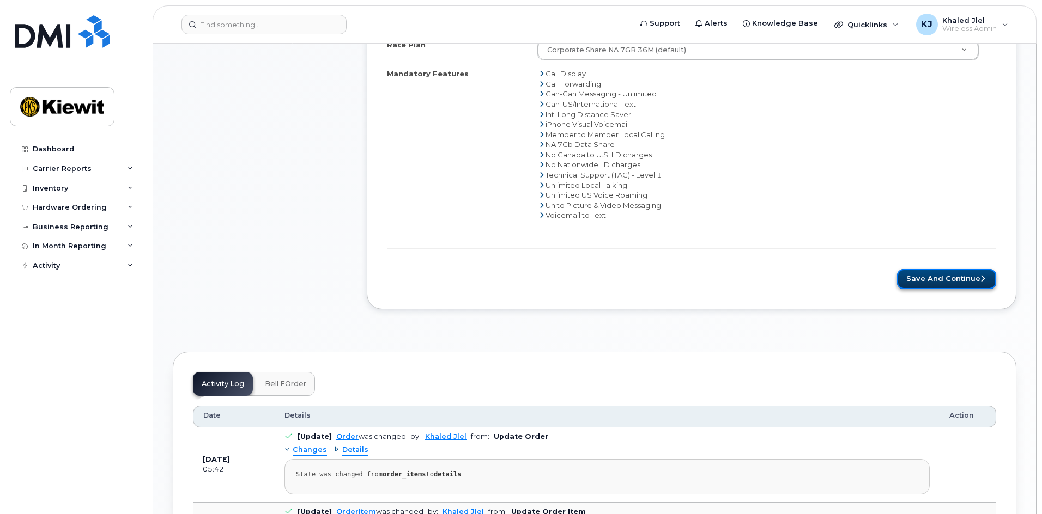
click at [949, 276] on button "Save and Continue" at bounding box center [946, 279] width 99 height 20
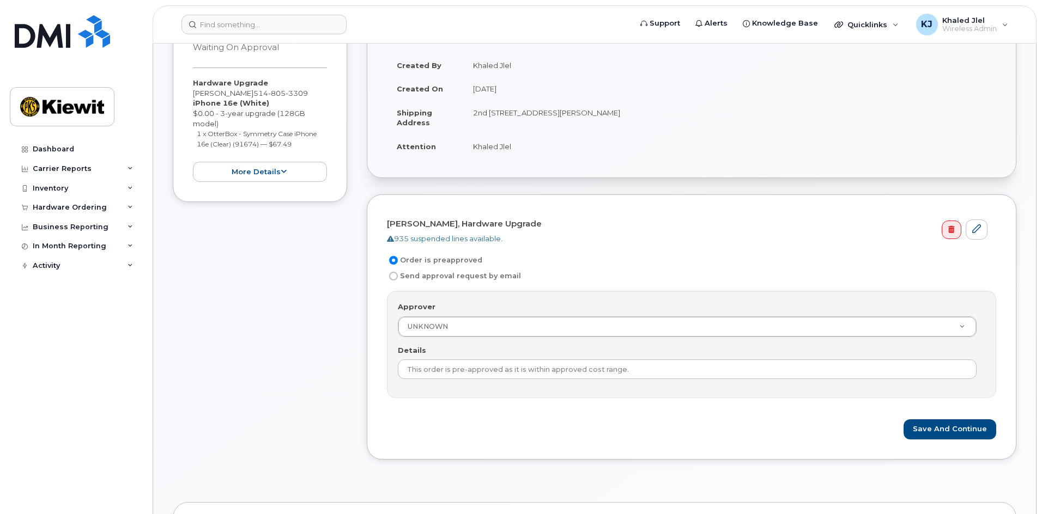
scroll to position [163, 0]
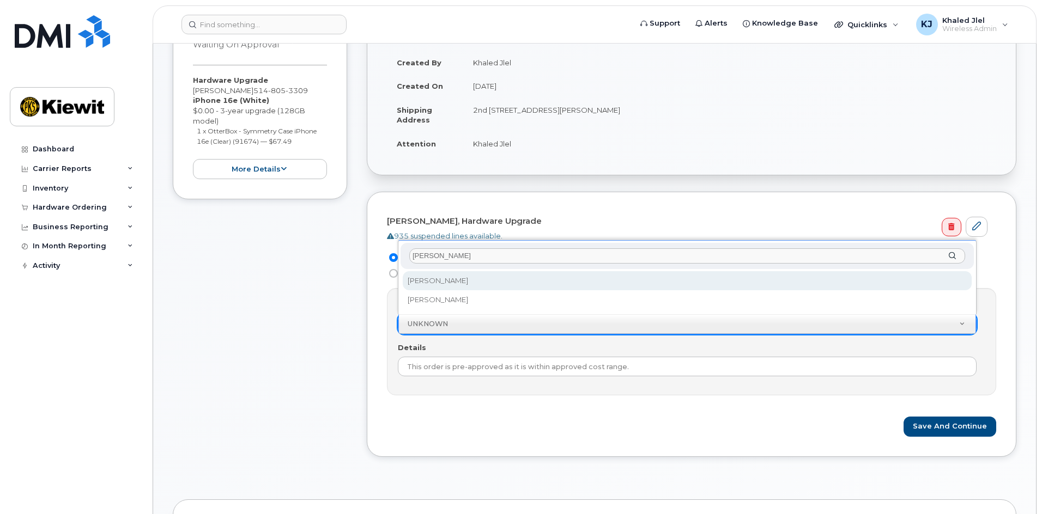
type input "kevin"
select select "6596"
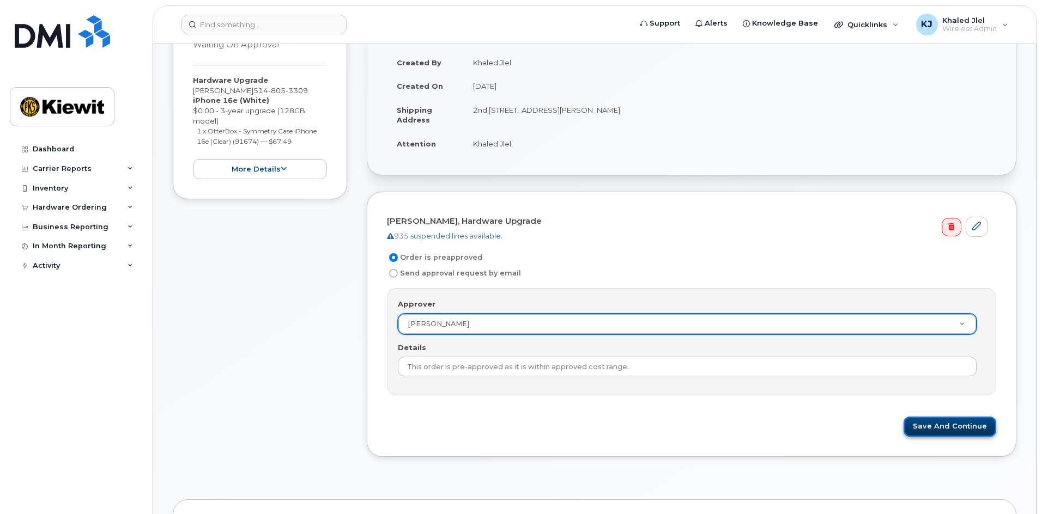
click at [964, 432] on button "Save and Continue" at bounding box center [950, 427] width 93 height 20
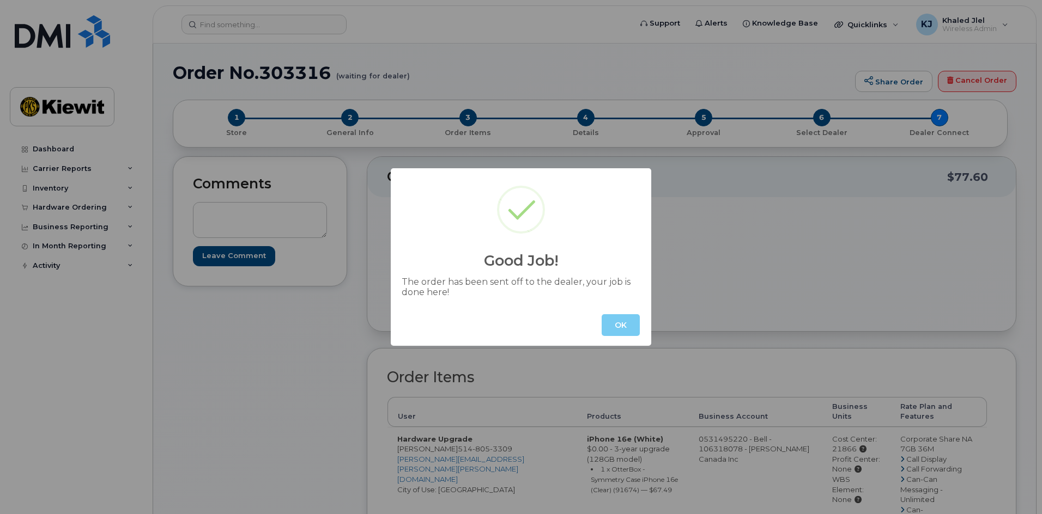
click at [619, 323] on button "OK" at bounding box center [621, 325] width 38 height 22
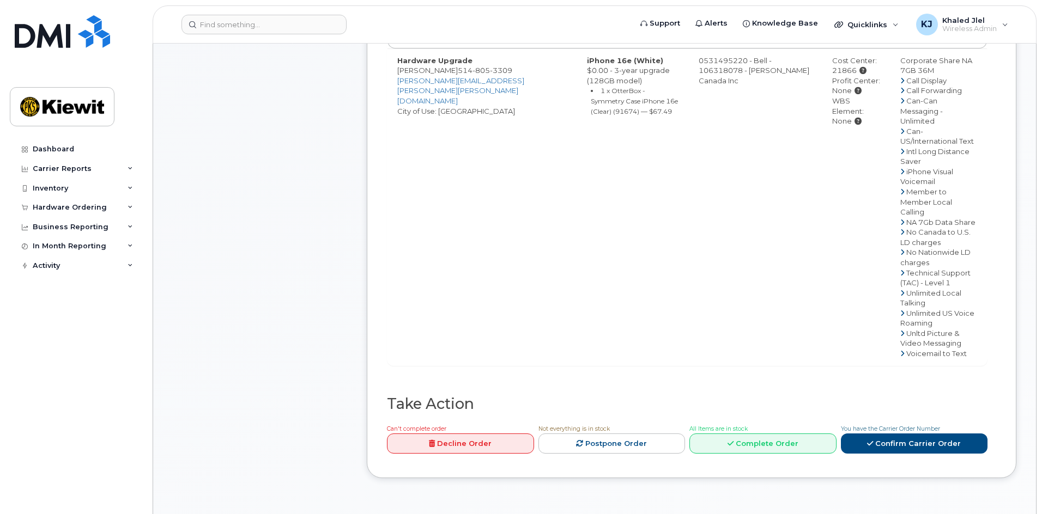
scroll to position [381, 0]
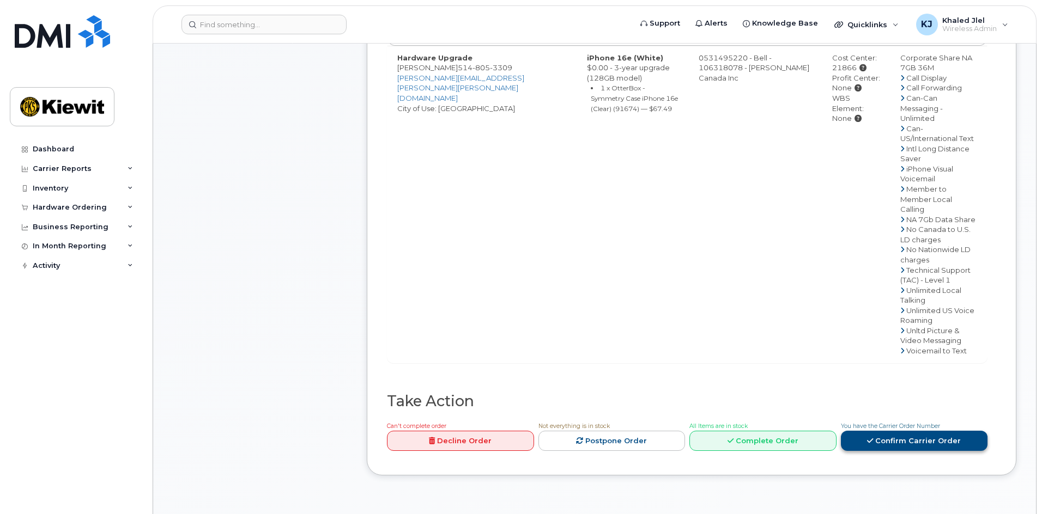
drag, startPoint x: 921, startPoint y: 411, endPoint x: 907, endPoint y: 414, distance: 14.4
click at [907, 431] on link "Confirm Carrier Order" at bounding box center [914, 441] width 147 height 20
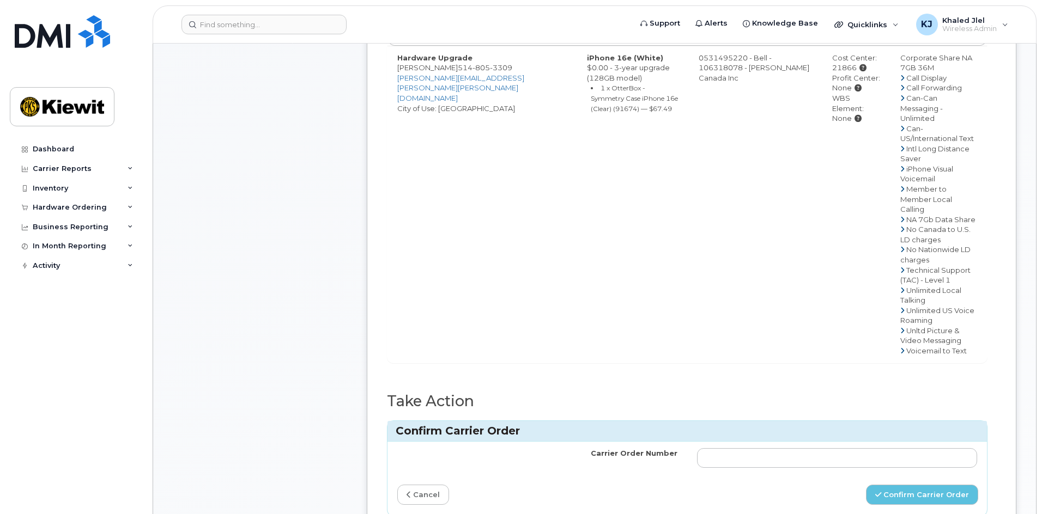
click at [762, 304] on td "0531495220 - Bell - 106318078 - [PERSON_NAME] Canada Inc" at bounding box center [756, 204] width 134 height 317
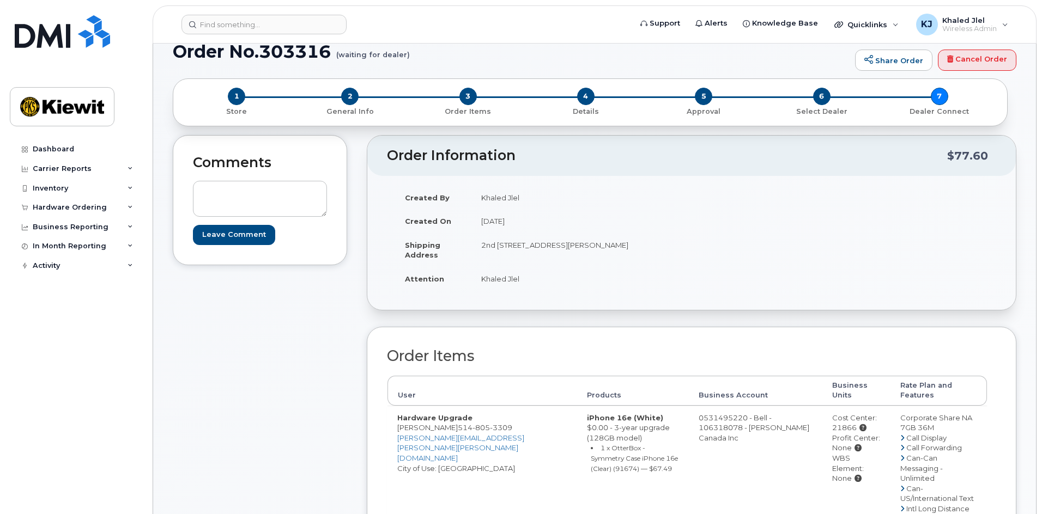
scroll to position [0, 0]
